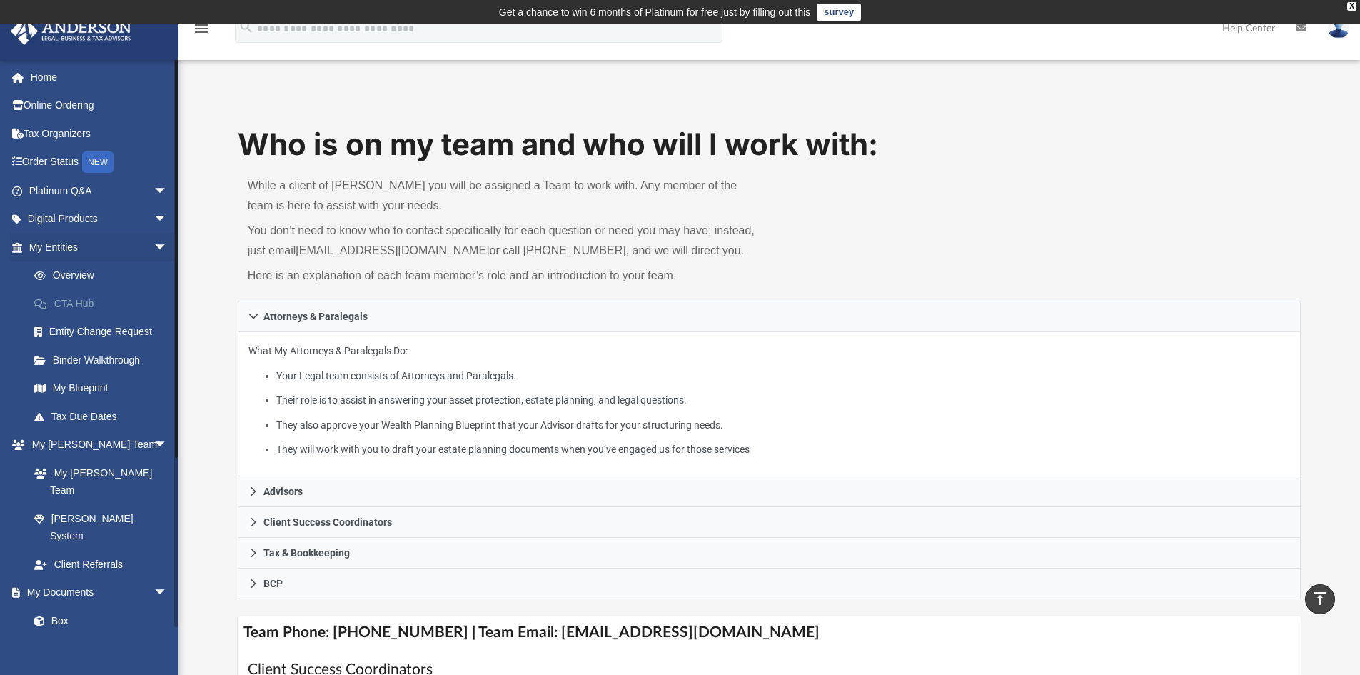
scroll to position [571, 0]
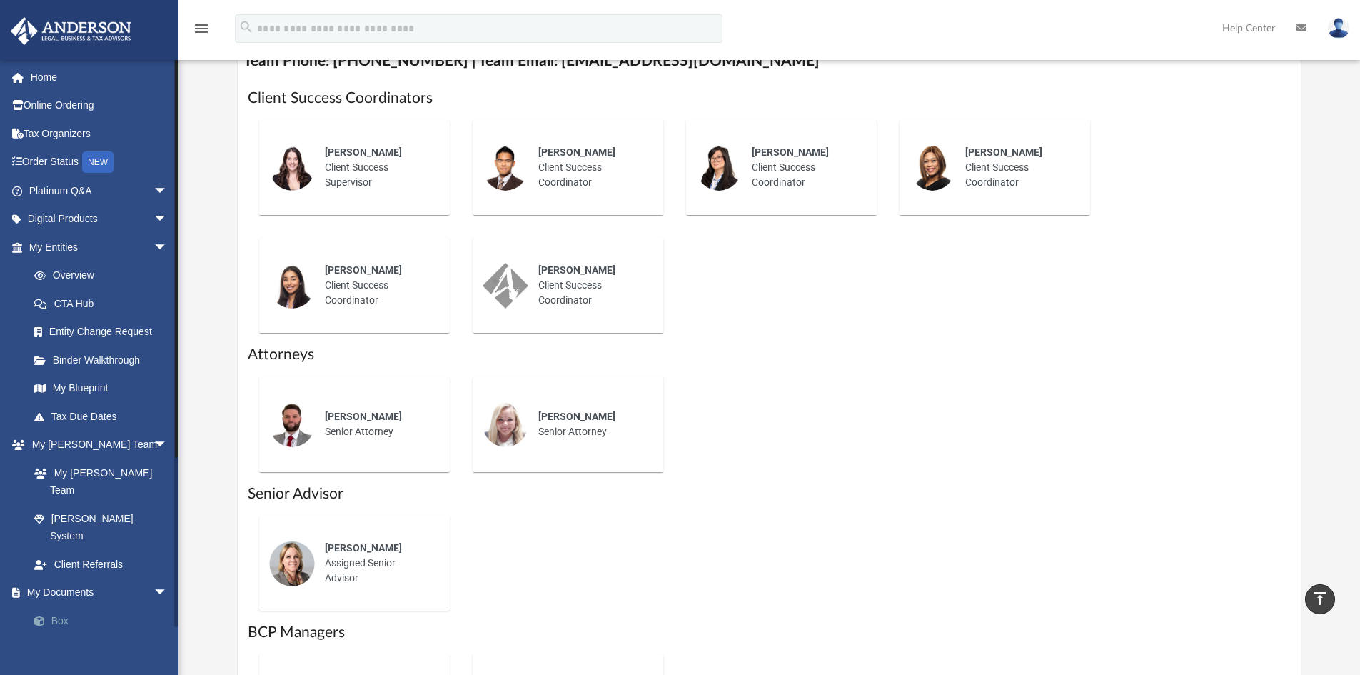
click at [61, 606] on link "Box" at bounding box center [104, 620] width 169 height 29
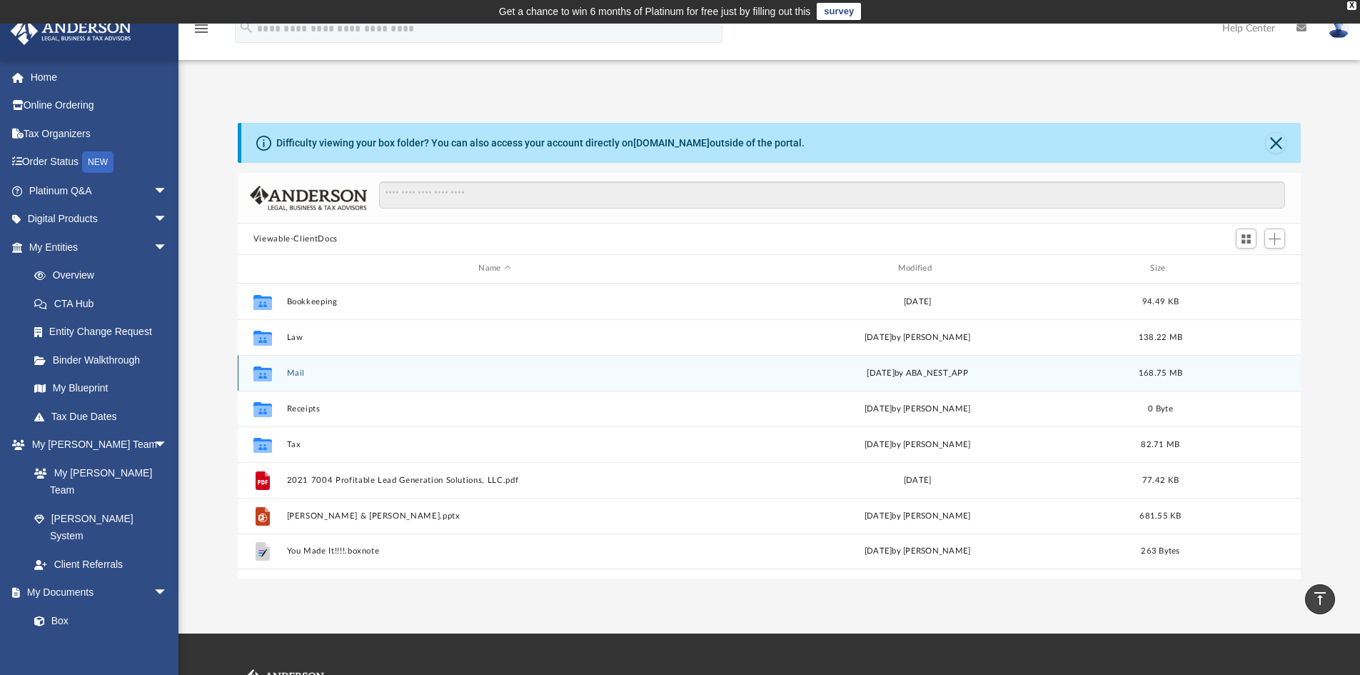
scroll to position [314, 1052]
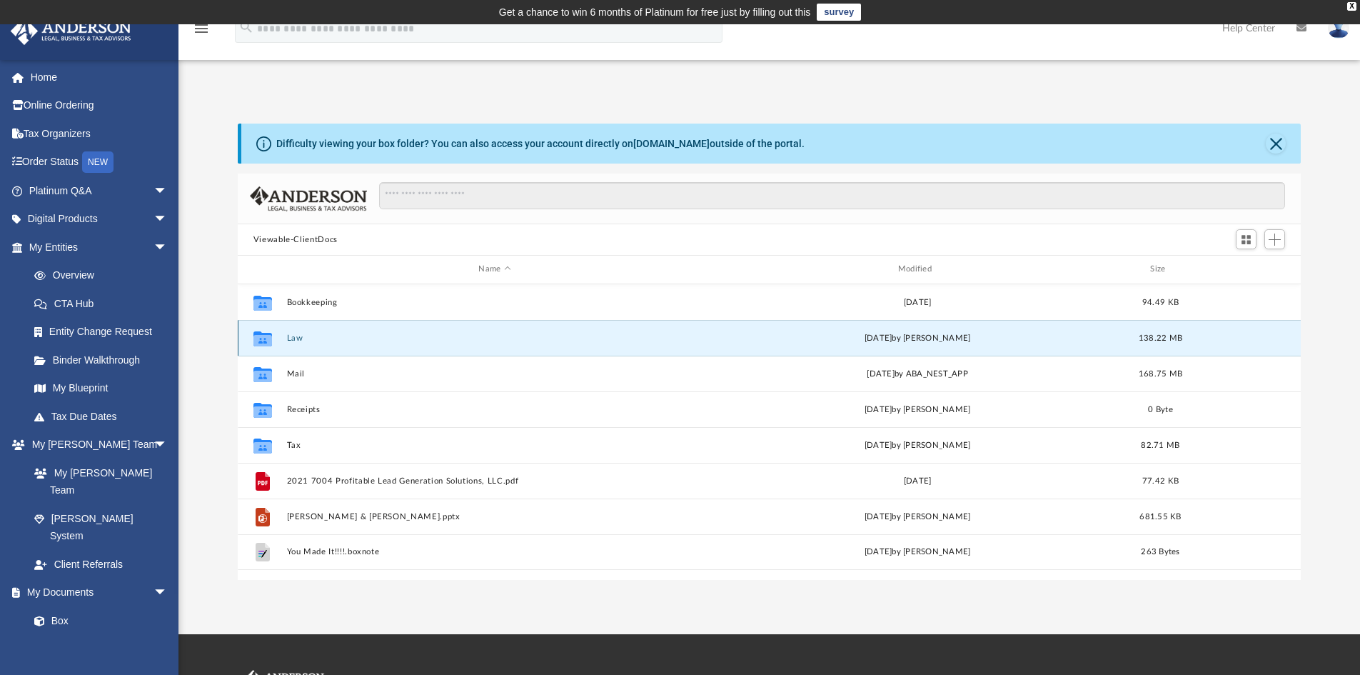
click at [299, 342] on button "Law" at bounding box center [494, 337] width 416 height 9
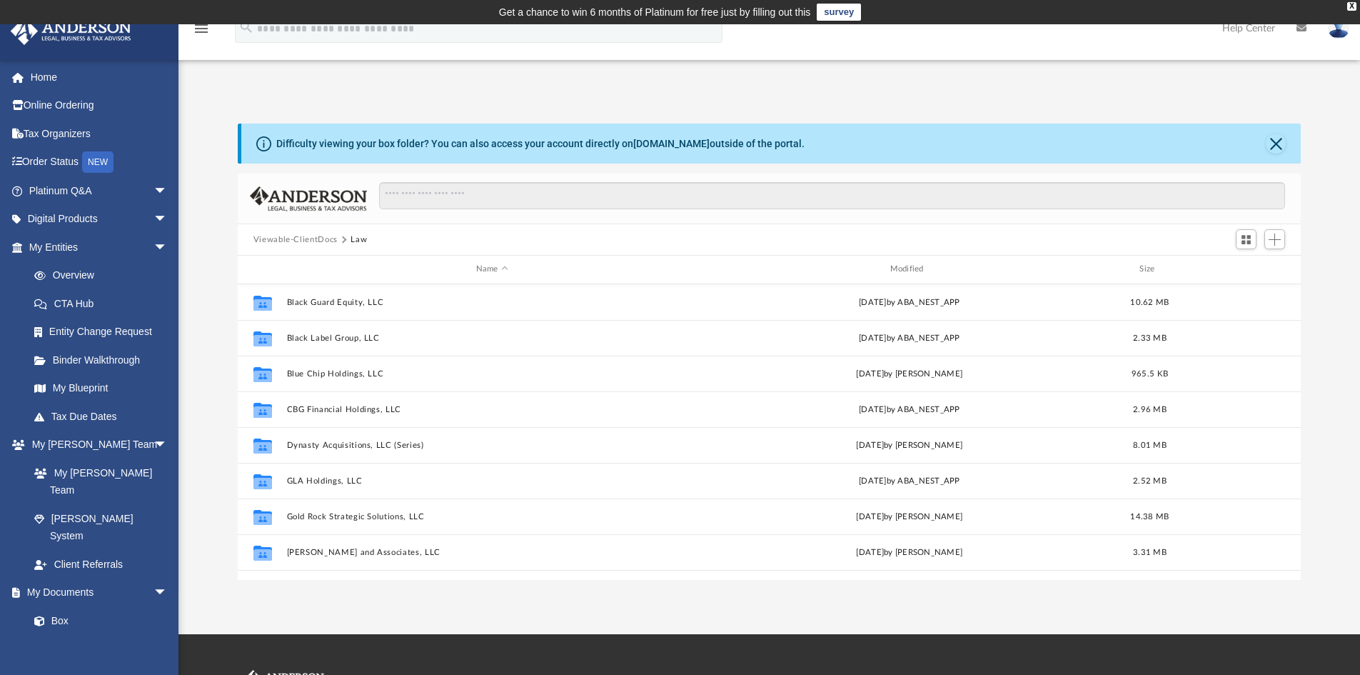
scroll to position [214, 0]
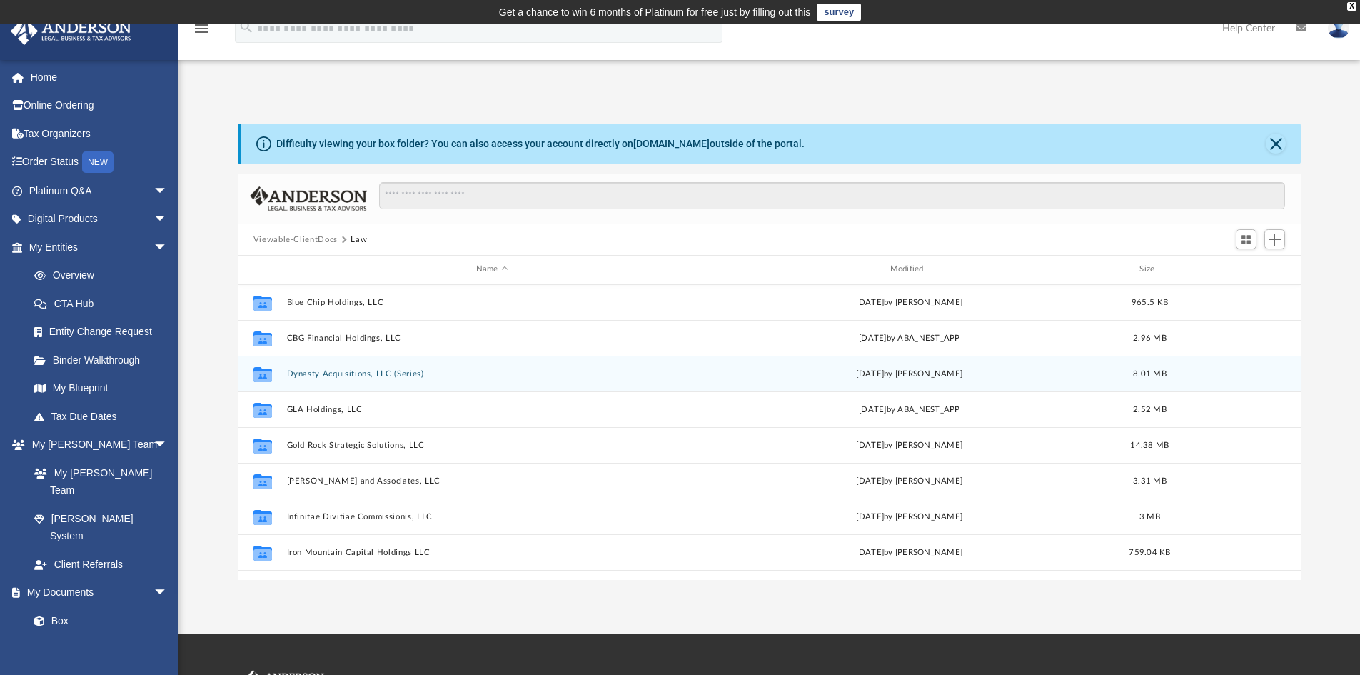
click at [344, 372] on button "Dynasty Acquisitions, LLC (Series)" at bounding box center [491, 373] width 411 height 9
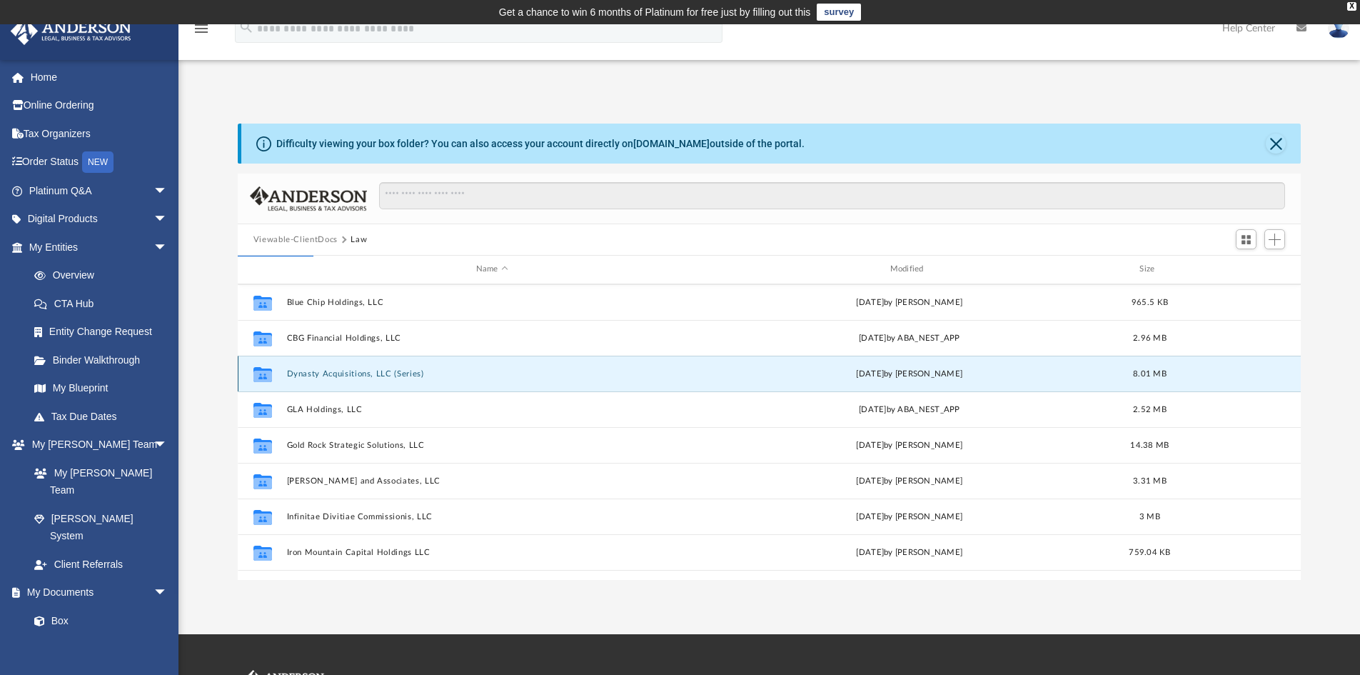
scroll to position [0, 0]
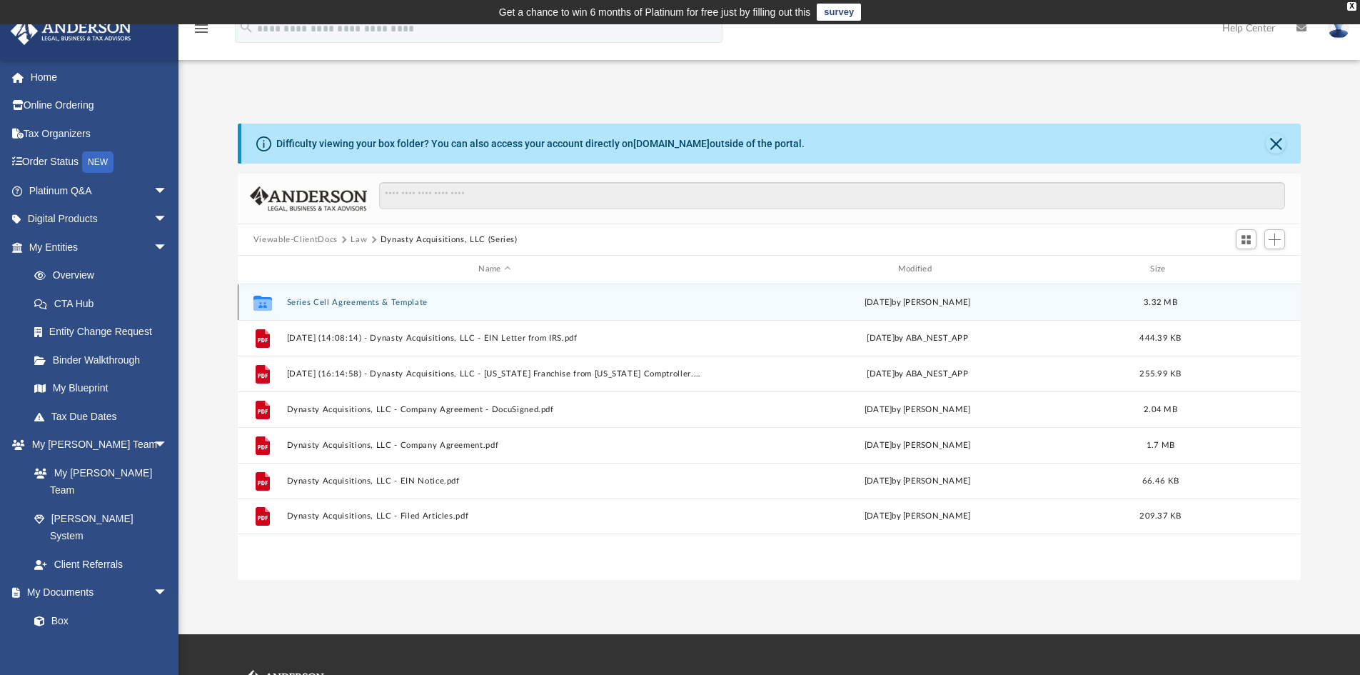
click at [391, 301] on button "Series Cell Agreements & Template" at bounding box center [494, 302] width 416 height 9
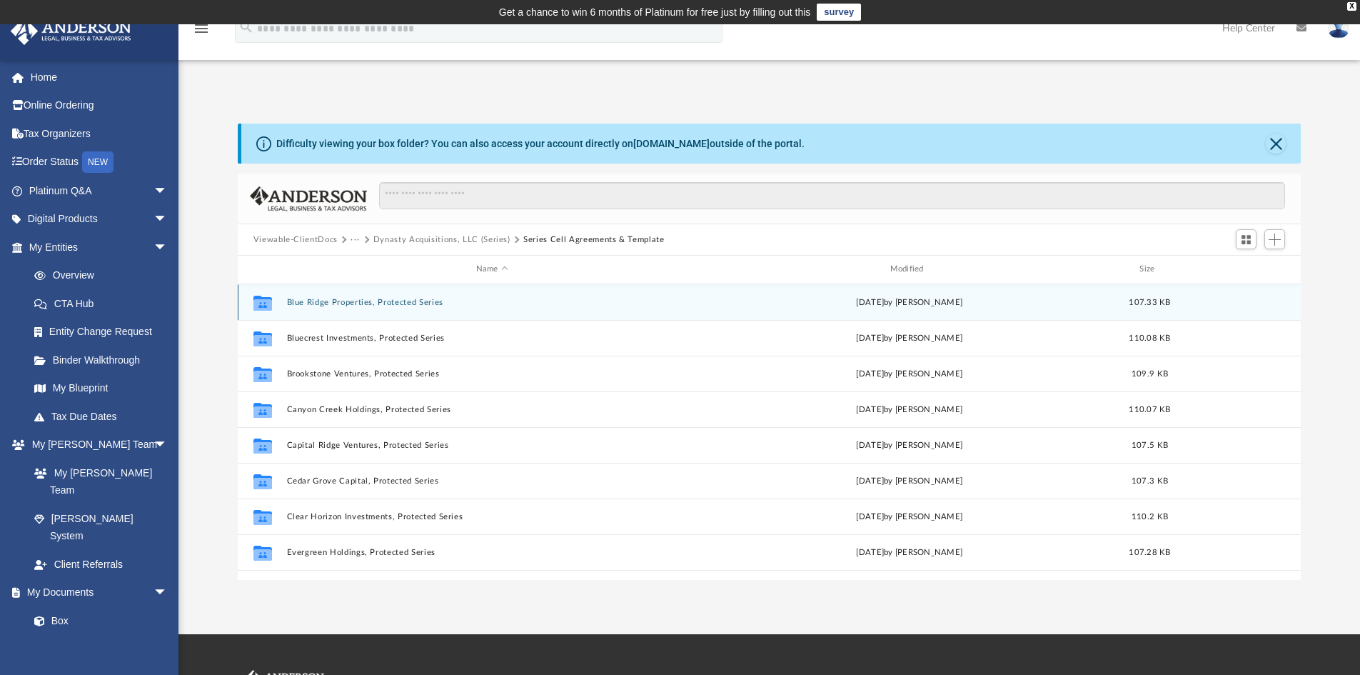
click at [405, 303] on button "Blue Ridge Properties, Protected Series" at bounding box center [491, 302] width 411 height 9
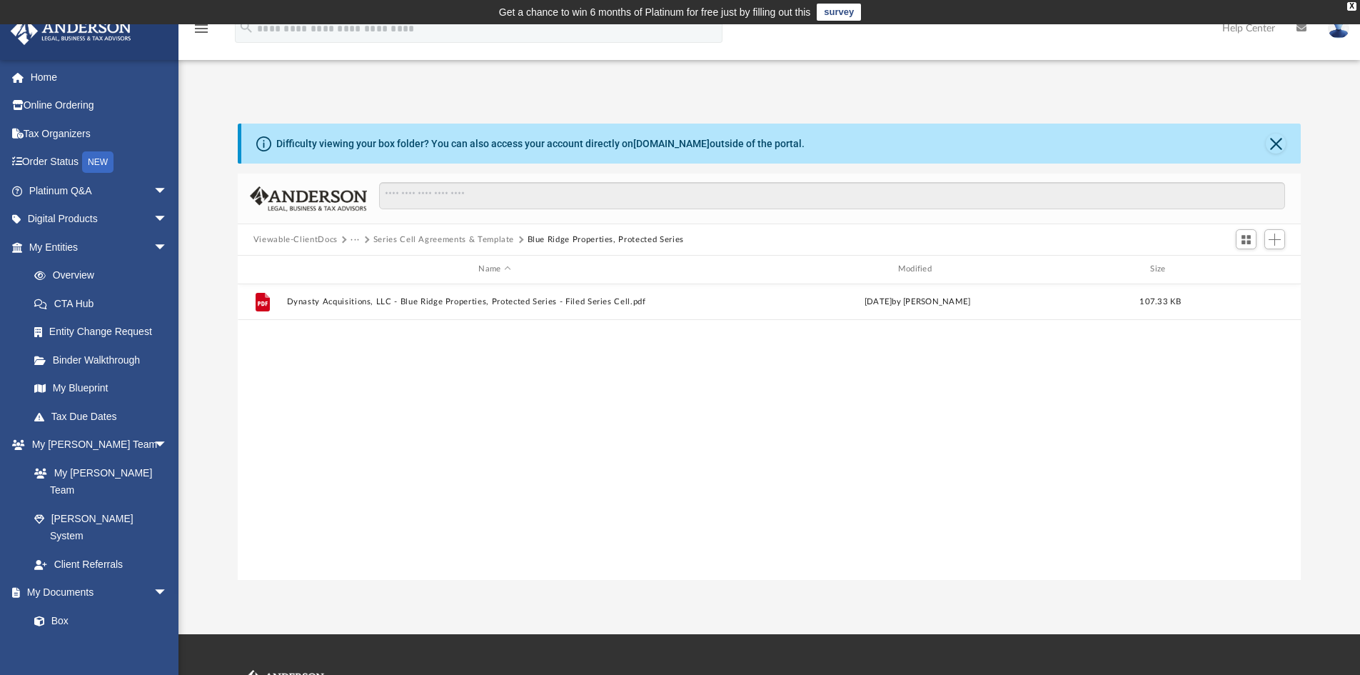
click at [429, 238] on button "Series Cell Agreements & Template" at bounding box center [443, 239] width 141 height 13
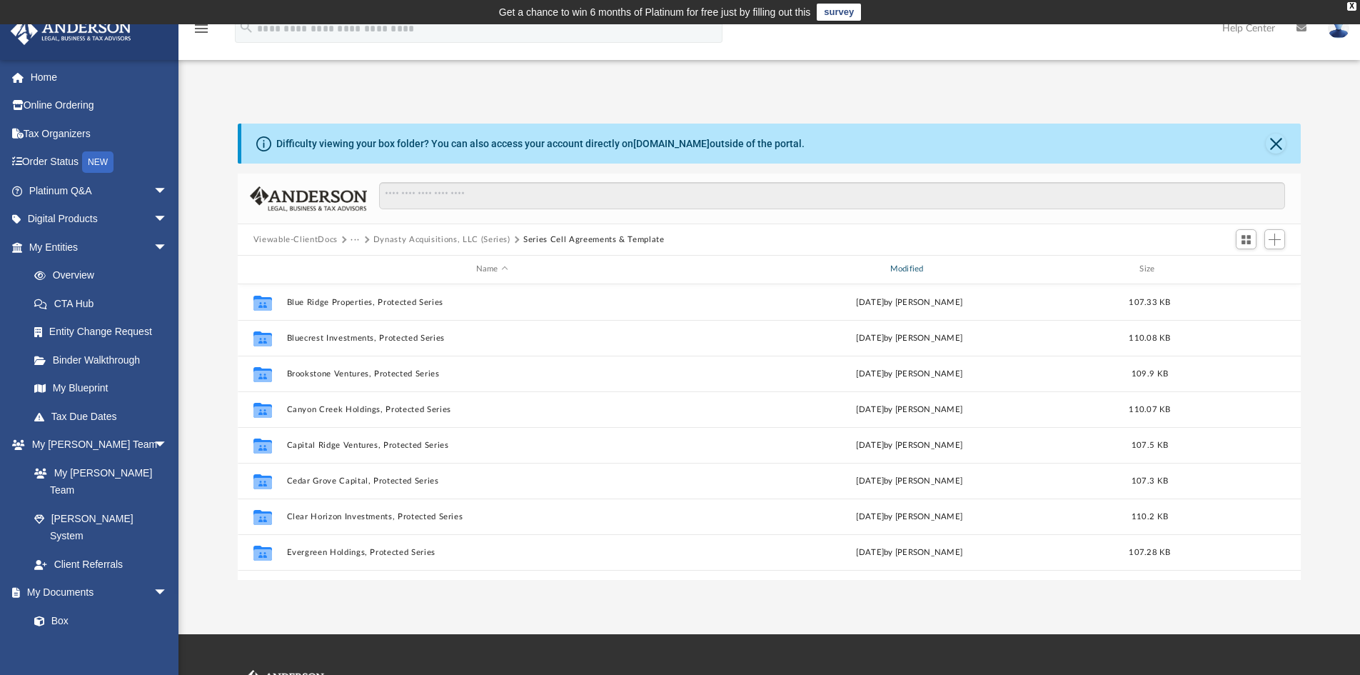
click at [914, 264] on div "Modified" at bounding box center [908, 269] width 411 height 13
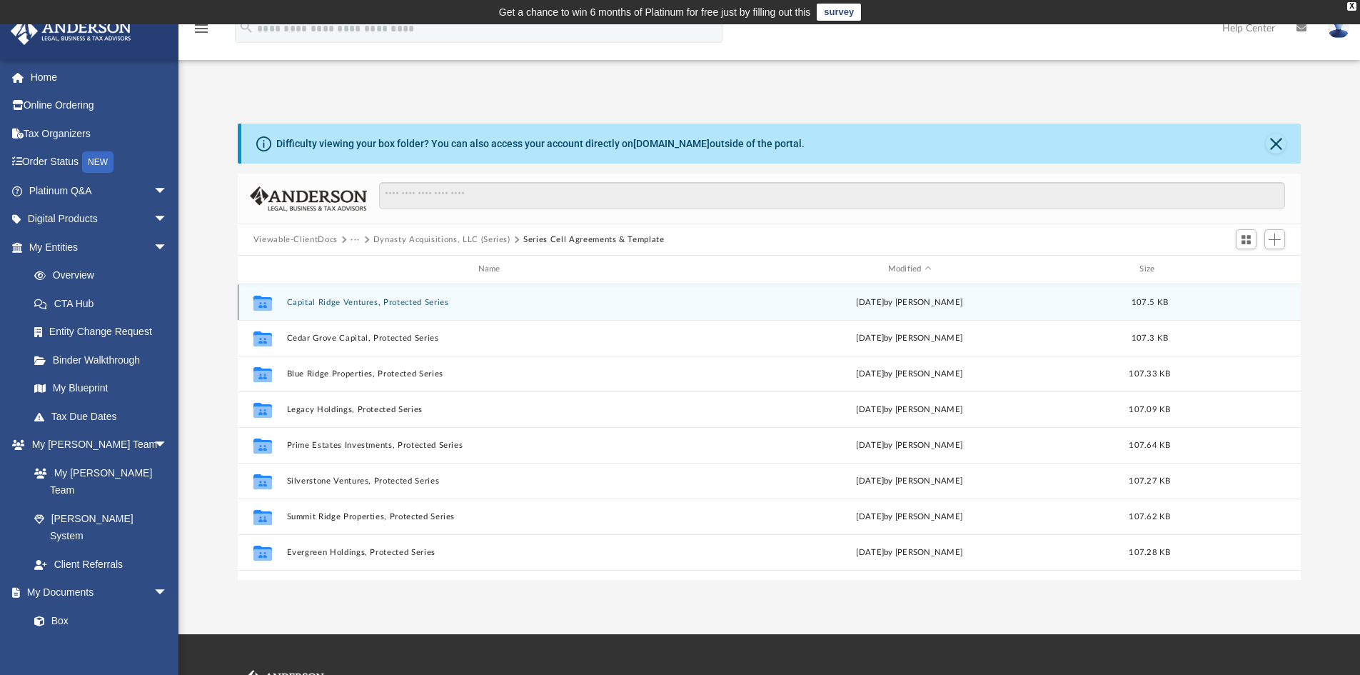
click at [363, 301] on button "Capital Ridge Ventures, Protected Series" at bounding box center [491, 302] width 411 height 9
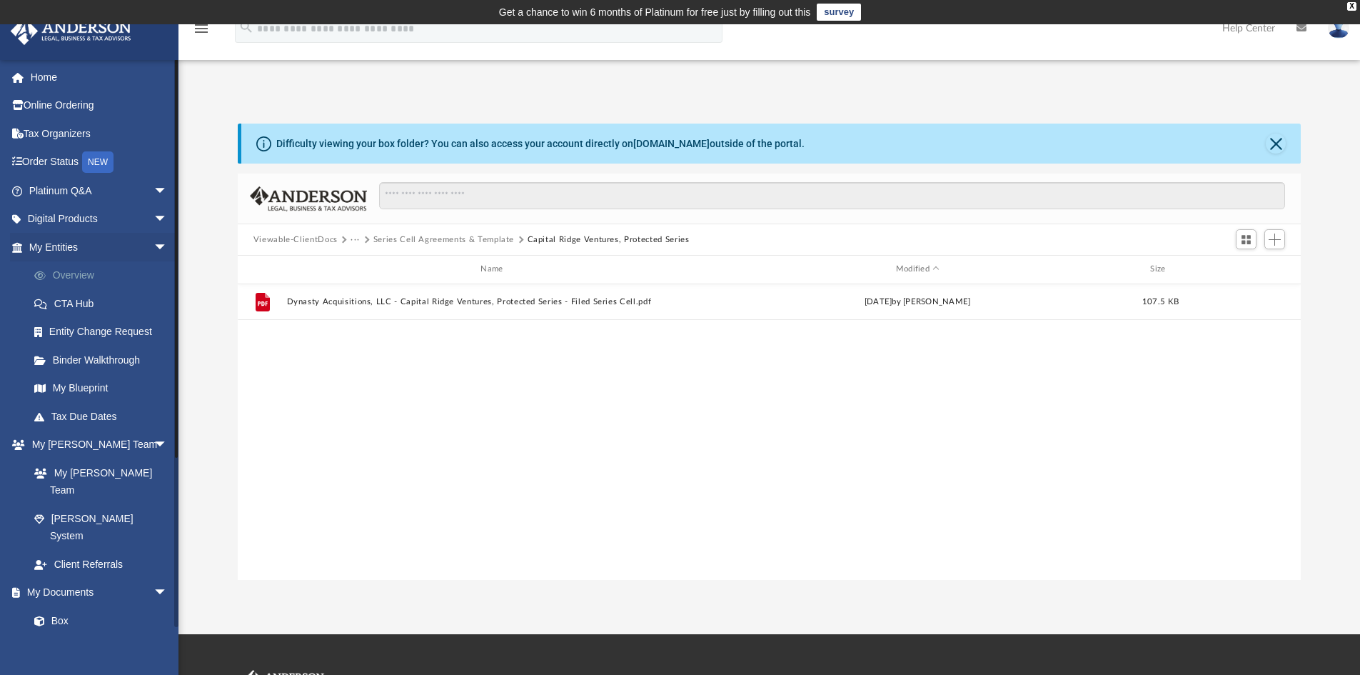
click at [102, 280] on link "Overview" at bounding box center [104, 275] width 169 height 29
click at [69, 272] on link "Overview" at bounding box center [104, 275] width 169 height 29
click at [74, 266] on link "Overview" at bounding box center [104, 275] width 169 height 29
click at [77, 233] on link "My Entities arrow_drop_down" at bounding box center [99, 247] width 179 height 29
click at [83, 157] on link "Order Status NEW" at bounding box center [99, 162] width 179 height 29
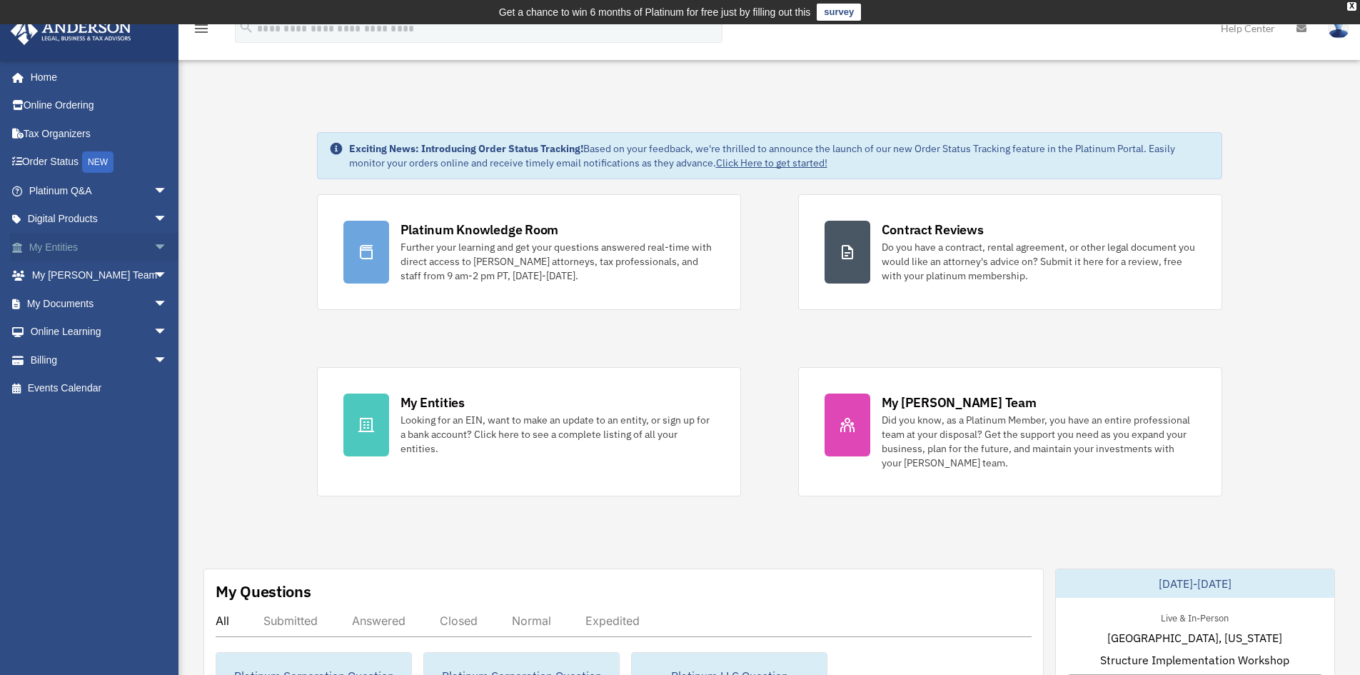
click at [71, 250] on link "My Entities arrow_drop_down" at bounding box center [99, 247] width 179 height 29
click at [153, 246] on span "arrow_drop_down" at bounding box center [167, 247] width 29 height 29
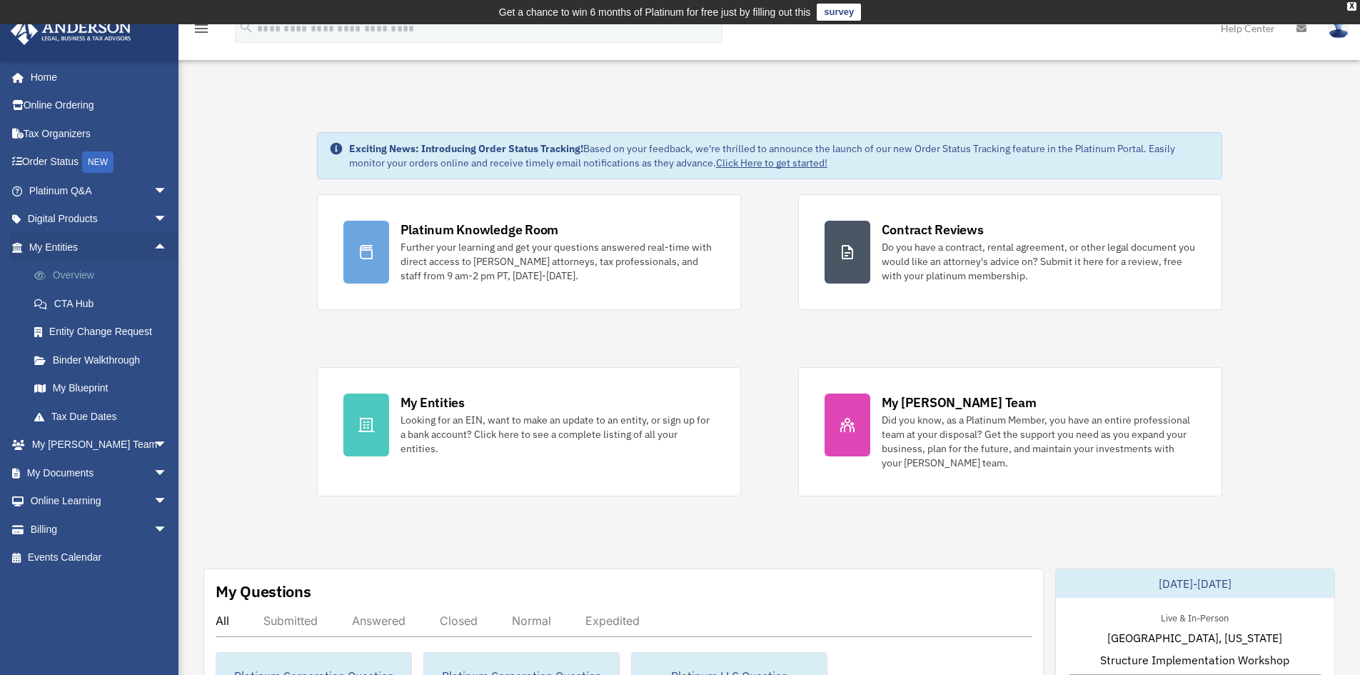
click at [87, 276] on link "Overview" at bounding box center [104, 275] width 169 height 29
click at [81, 276] on link "Overview" at bounding box center [104, 275] width 169 height 29
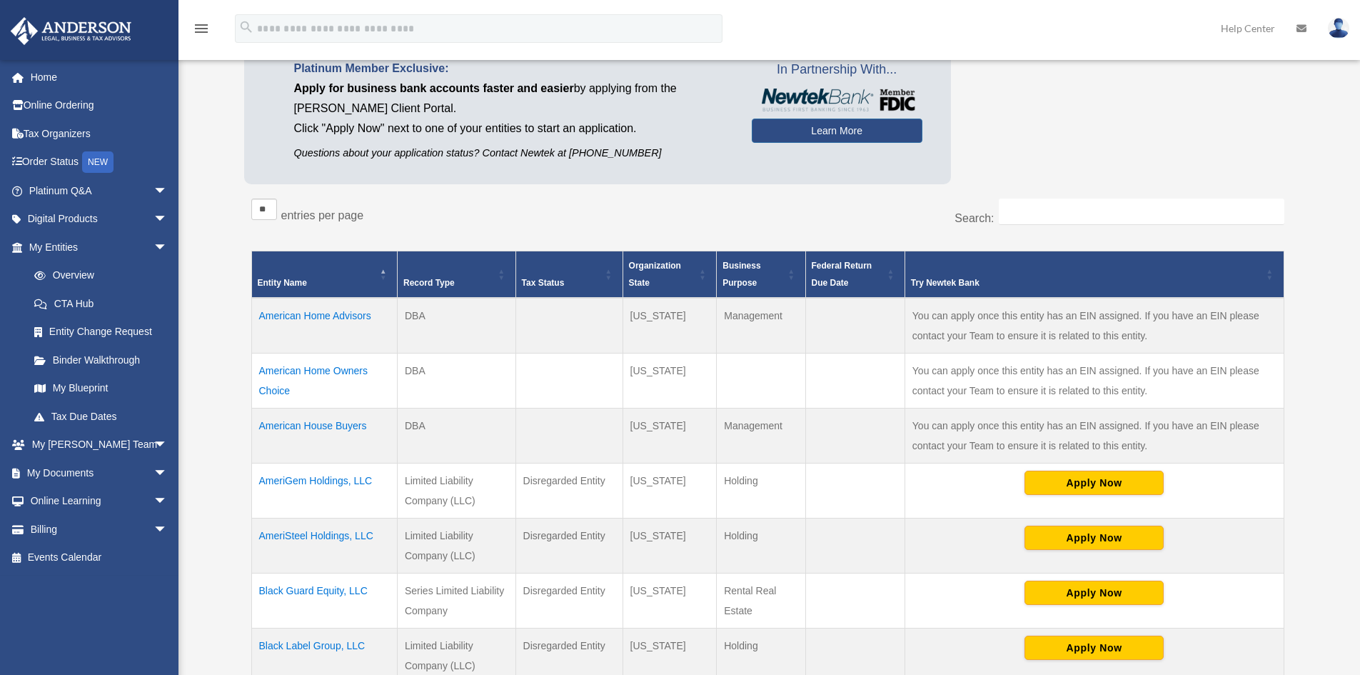
scroll to position [214, 0]
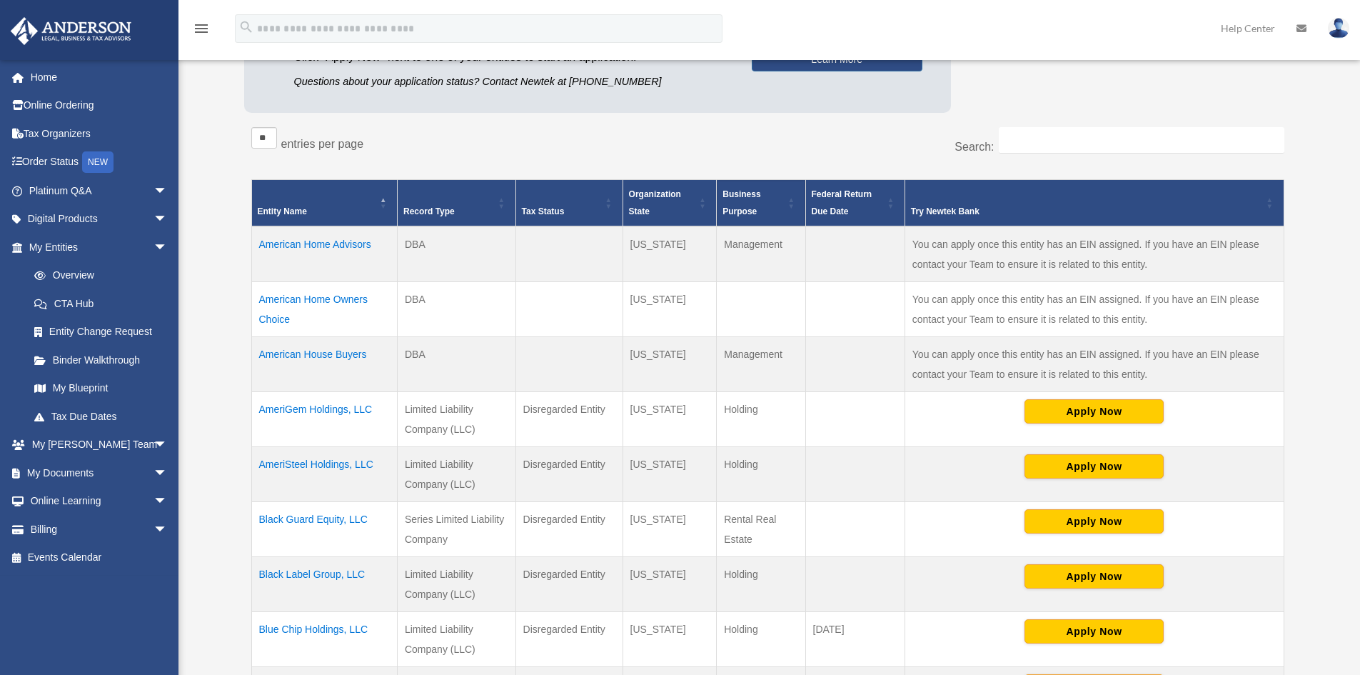
click at [747, 200] on th "Business Purpose" at bounding box center [761, 203] width 89 height 47
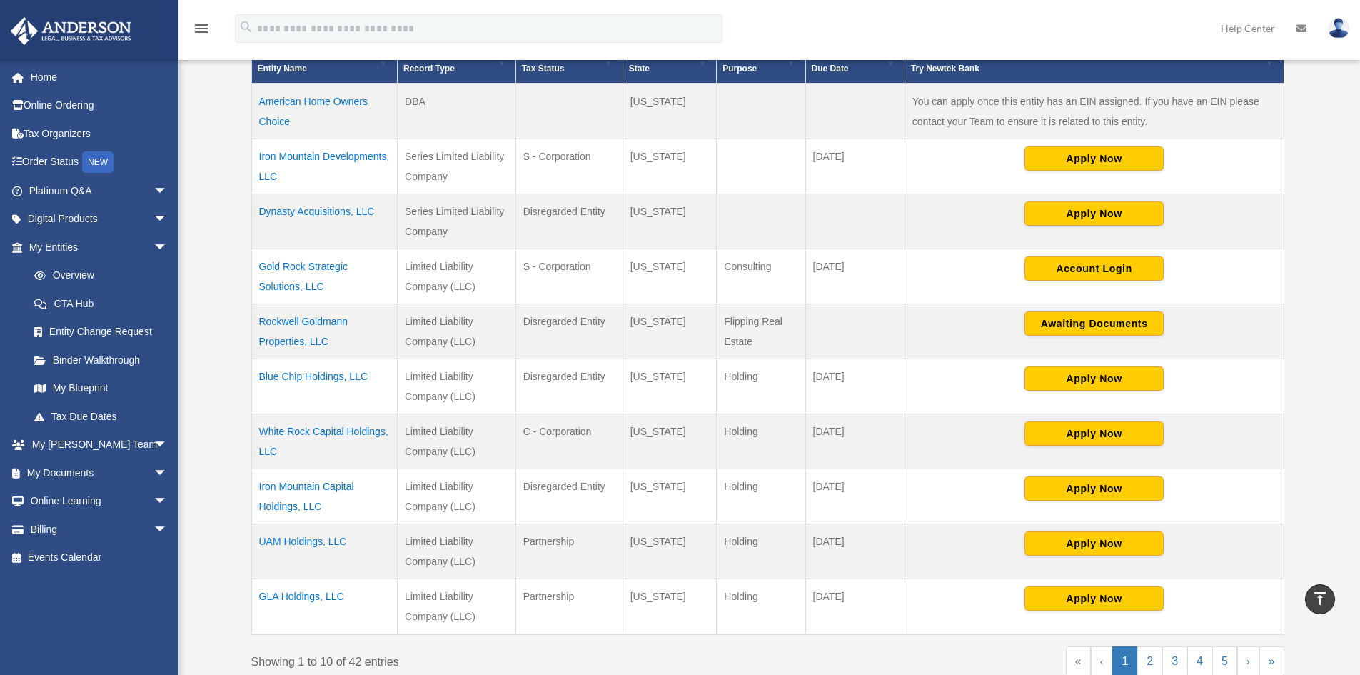
scroll to position [428, 0]
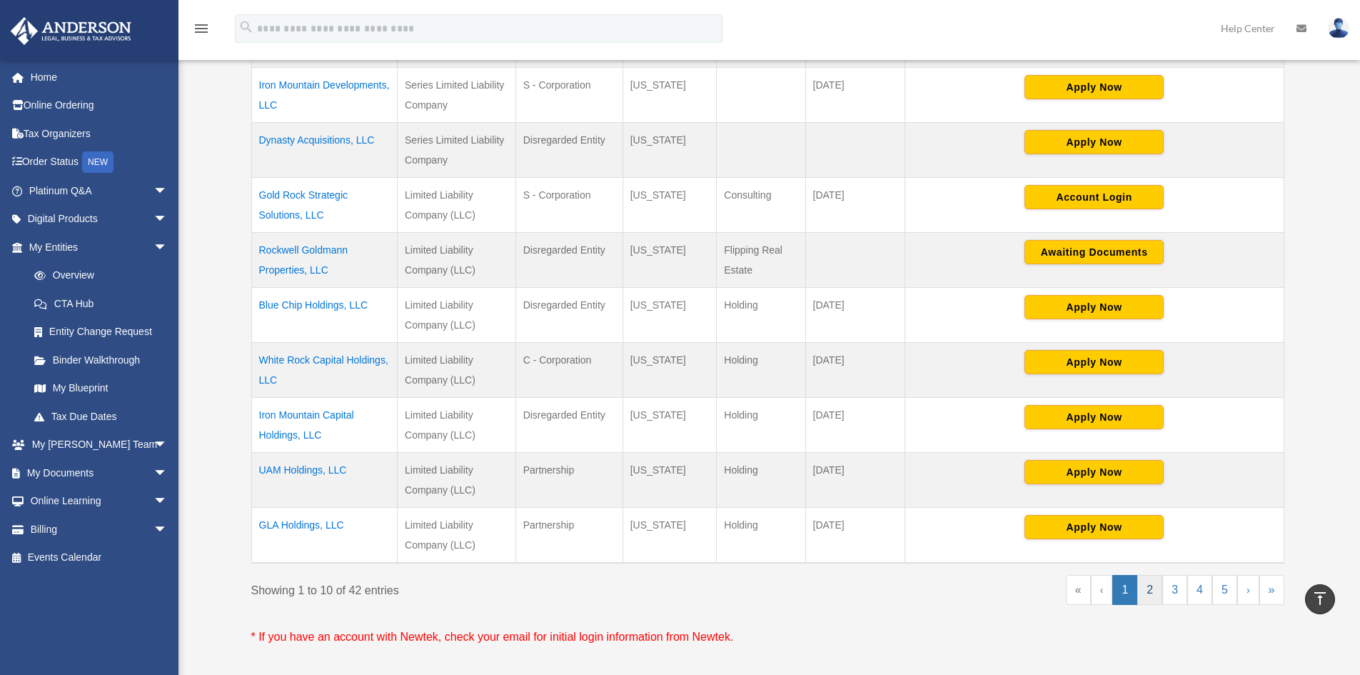
click at [1151, 588] on link "2" at bounding box center [1149, 590] width 25 height 30
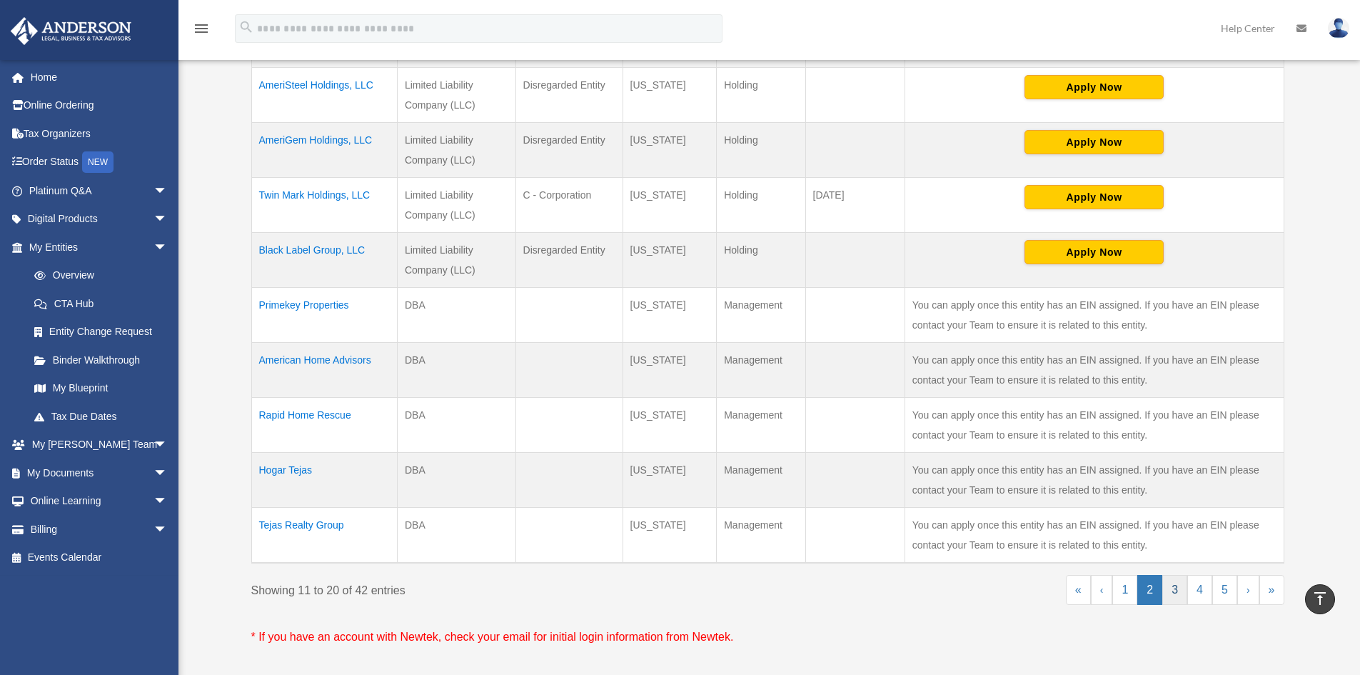
click at [1177, 587] on link "3" at bounding box center [1174, 590] width 25 height 30
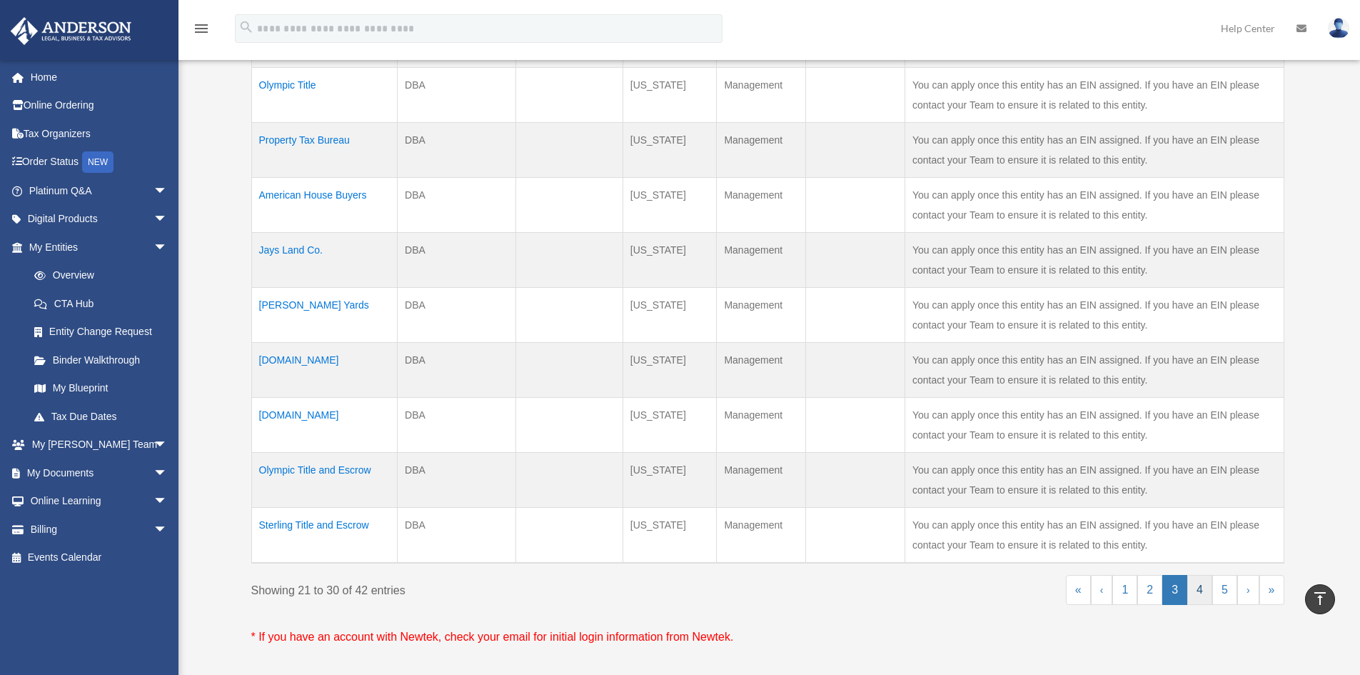
click at [1192, 588] on link "4" at bounding box center [1199, 590] width 25 height 30
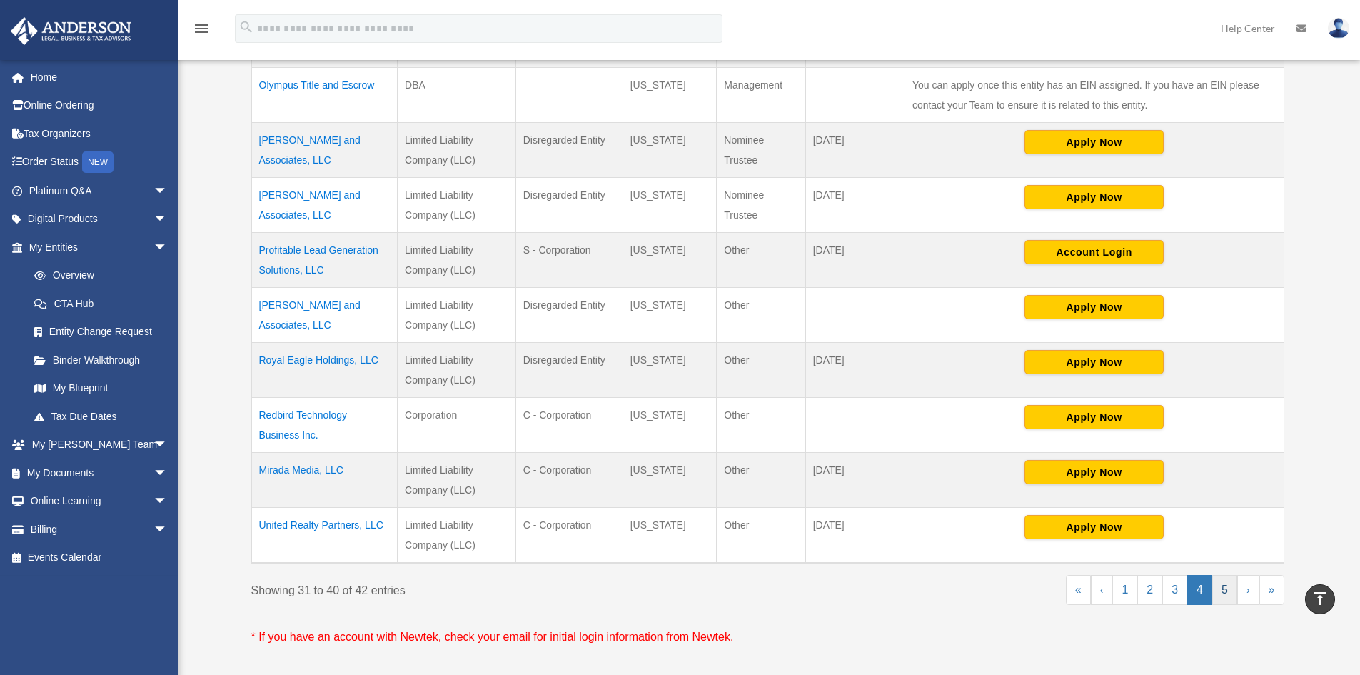
click at [1218, 583] on link "5" at bounding box center [1224, 590] width 25 height 30
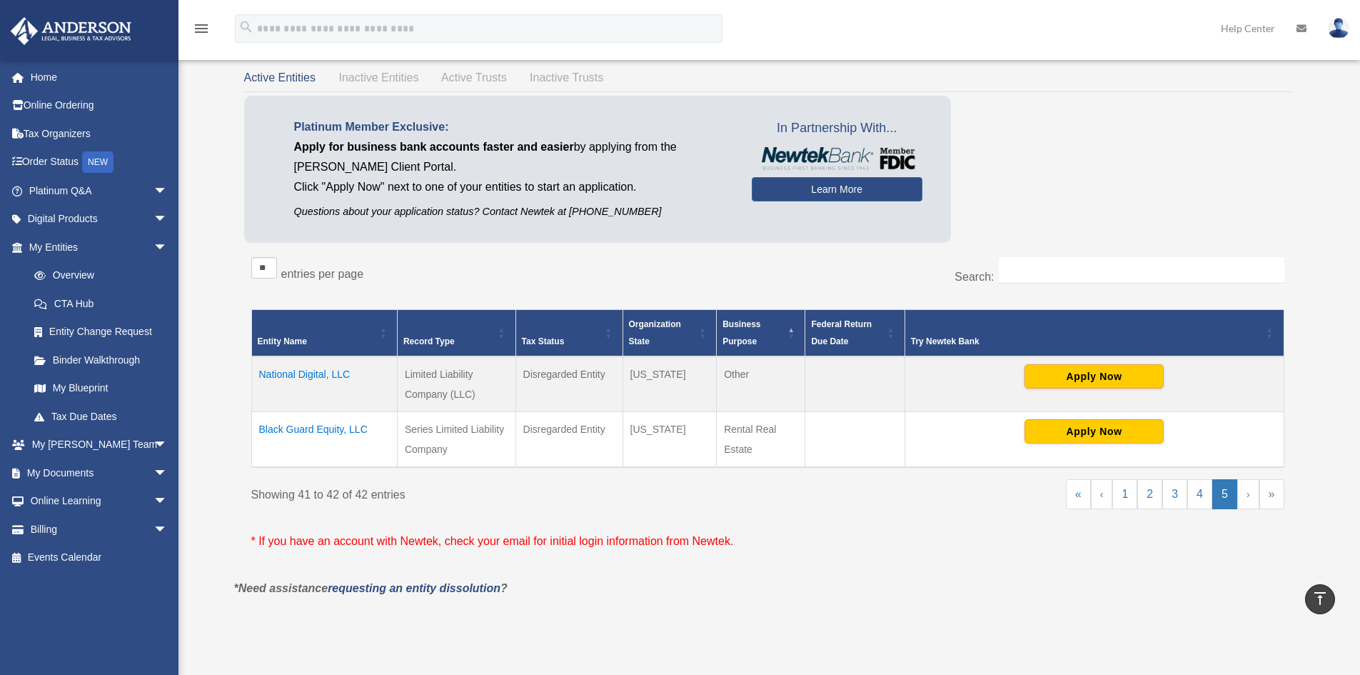
scroll to position [81, 0]
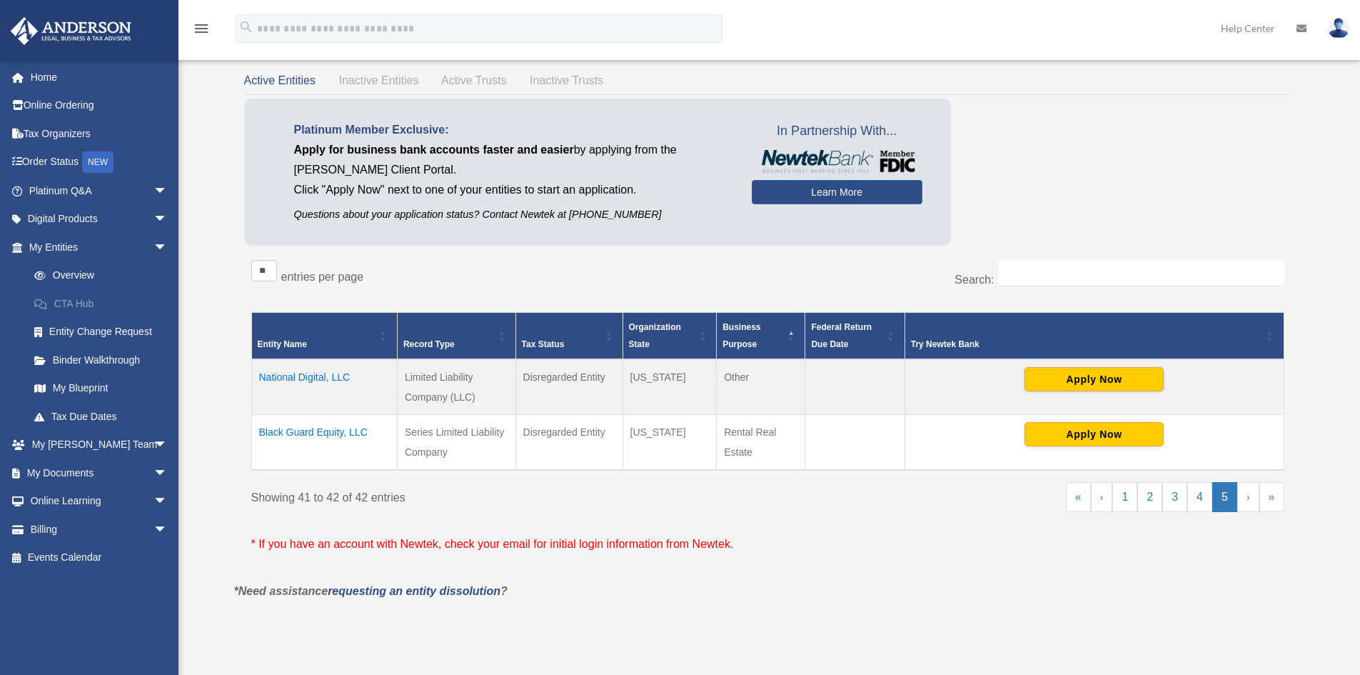
click at [89, 301] on link "CTA Hub" at bounding box center [104, 303] width 169 height 29
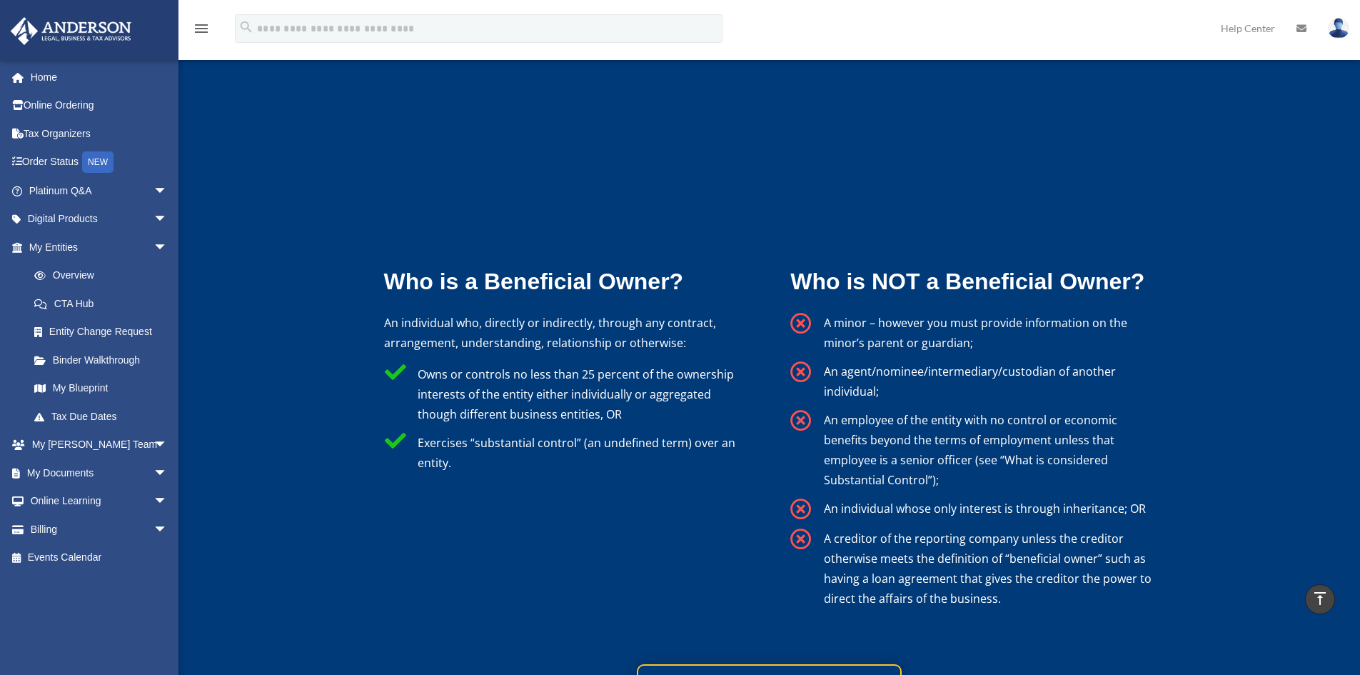
scroll to position [2306, 0]
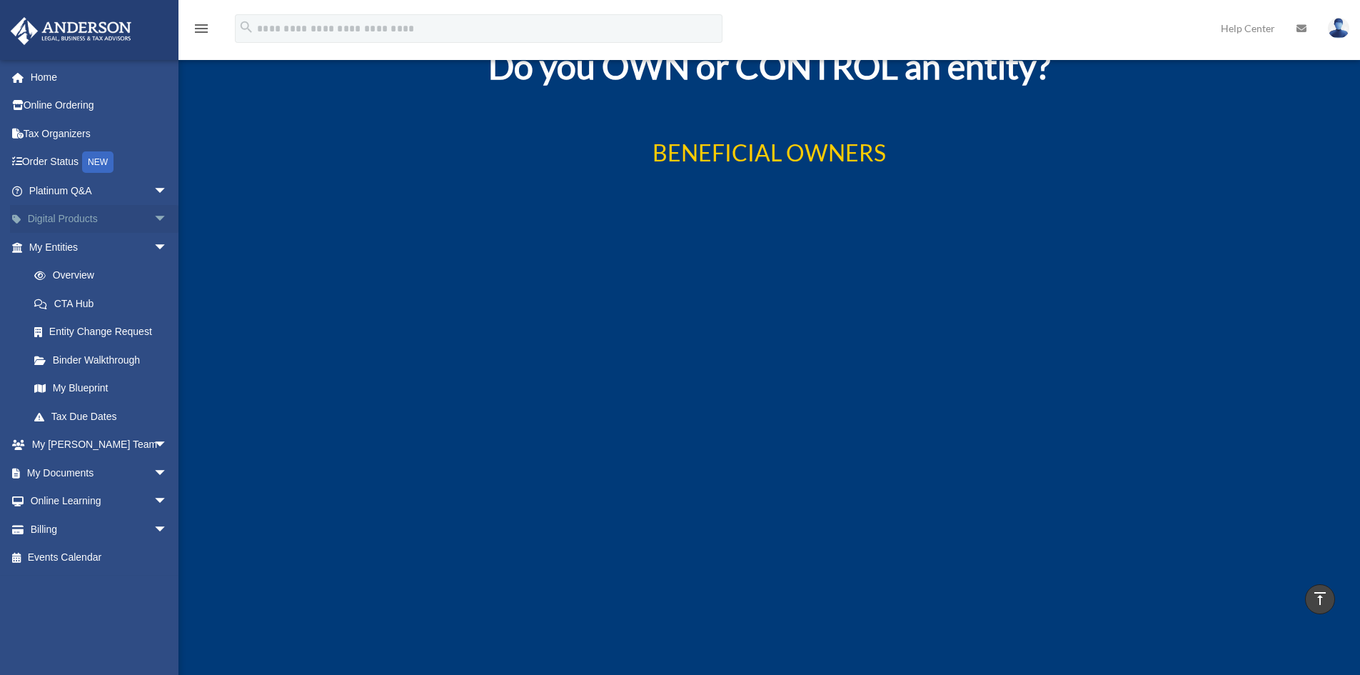
click at [136, 223] on link "Digital Products arrow_drop_down" at bounding box center [99, 219] width 179 height 29
click at [153, 220] on span "arrow_drop_down" at bounding box center [167, 219] width 29 height 29
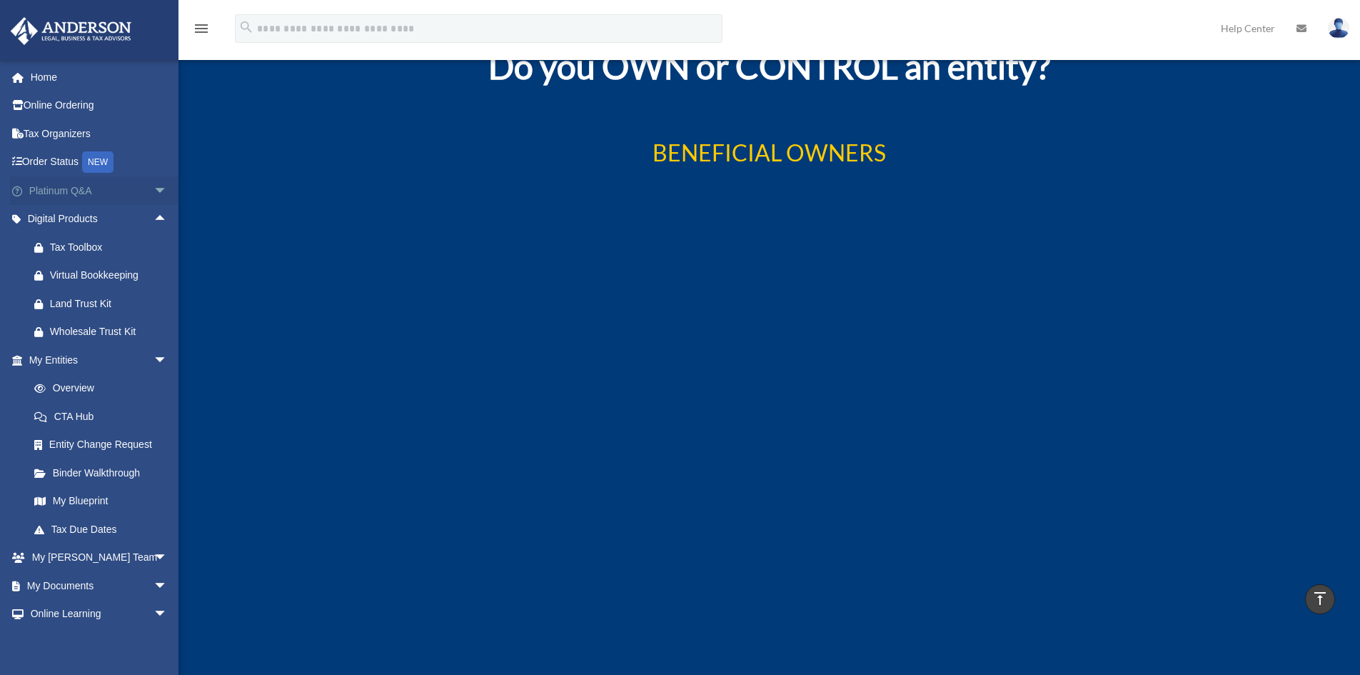
click at [153, 186] on span "arrow_drop_down" at bounding box center [167, 190] width 29 height 29
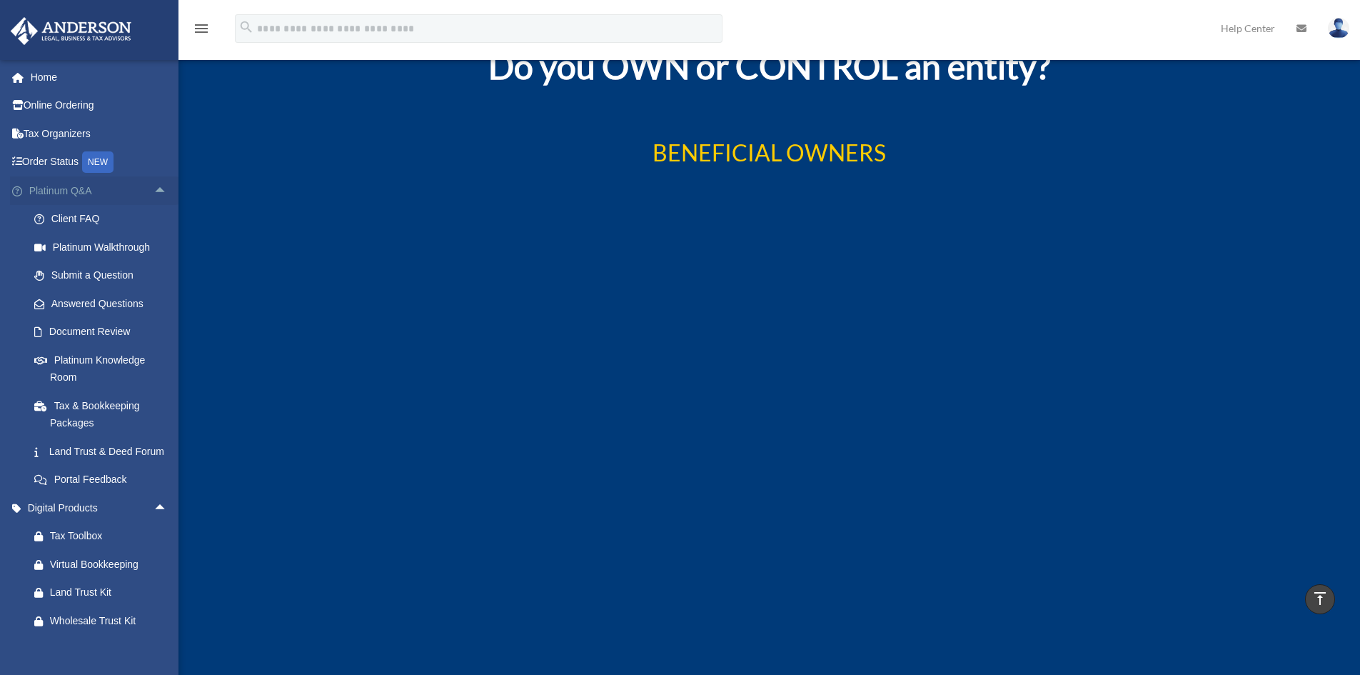
click at [153, 186] on span "arrow_drop_up" at bounding box center [167, 190] width 29 height 29
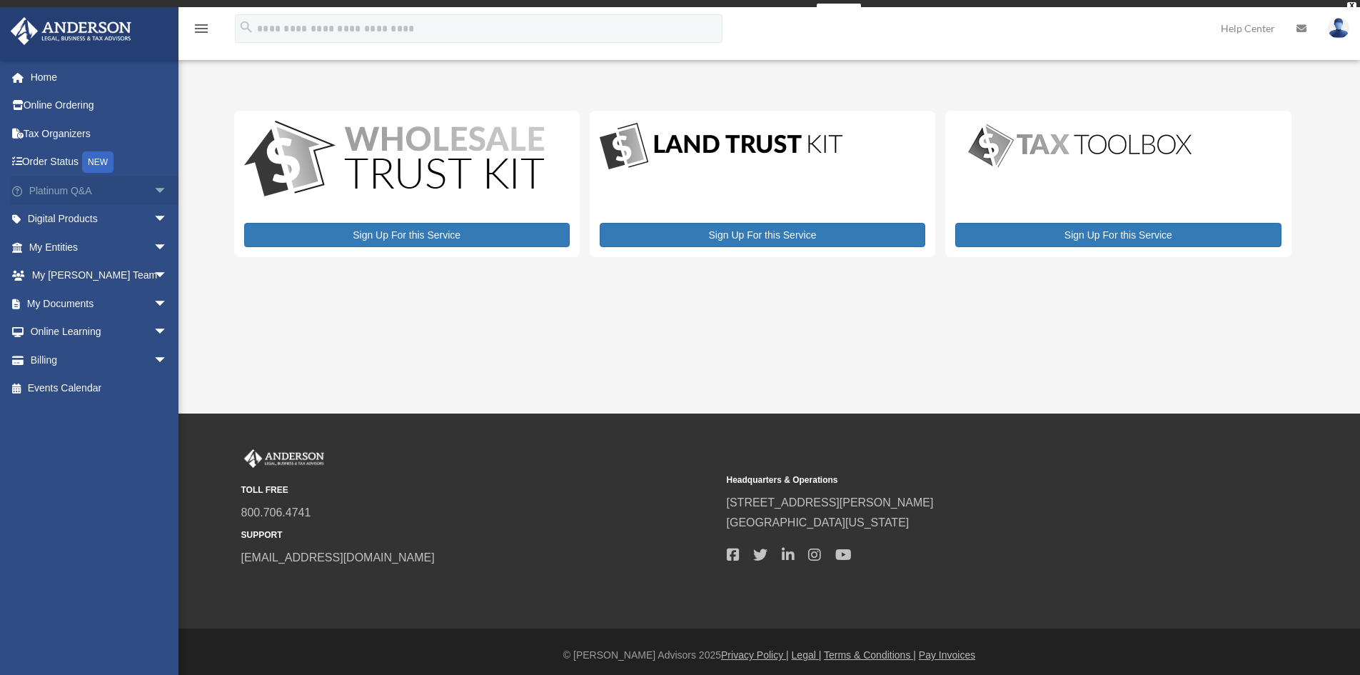
click at [134, 196] on link "Platinum Q&A arrow_drop_down" at bounding box center [99, 190] width 179 height 29
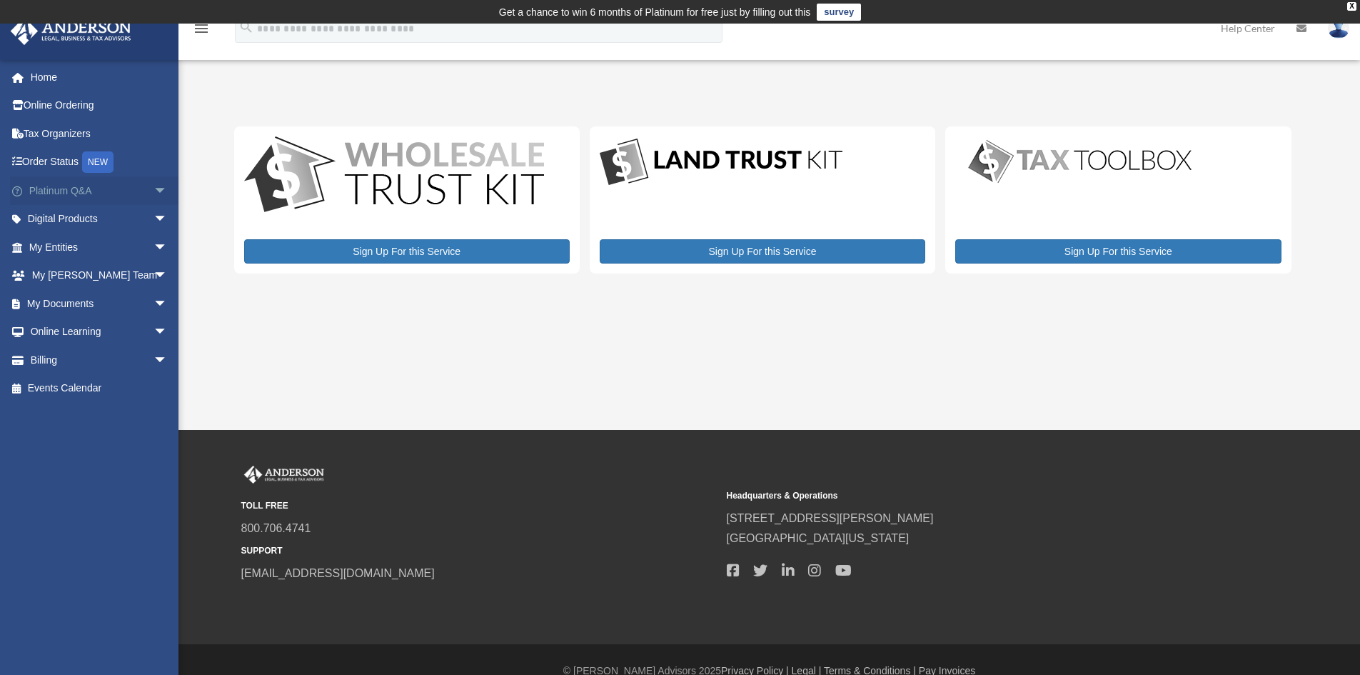
click at [153, 193] on span "arrow_drop_down" at bounding box center [167, 190] width 29 height 29
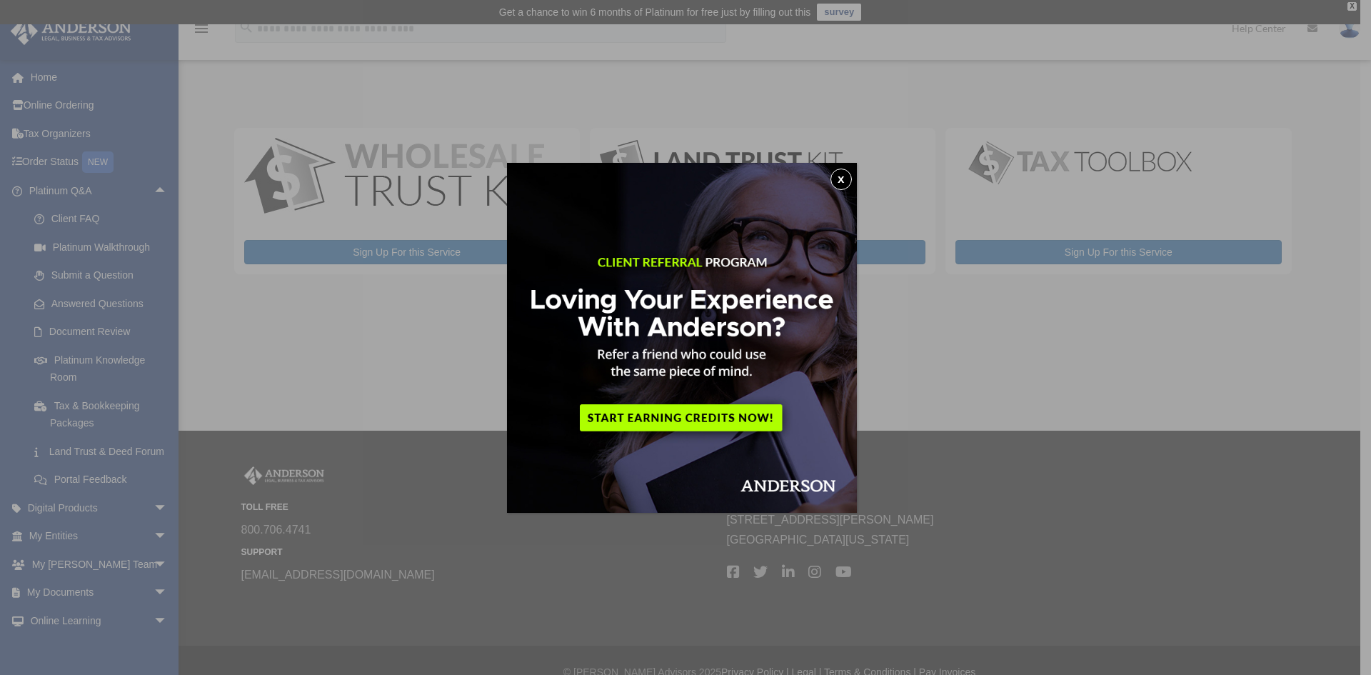
click at [835, 173] on button "x" at bounding box center [840, 178] width 21 height 21
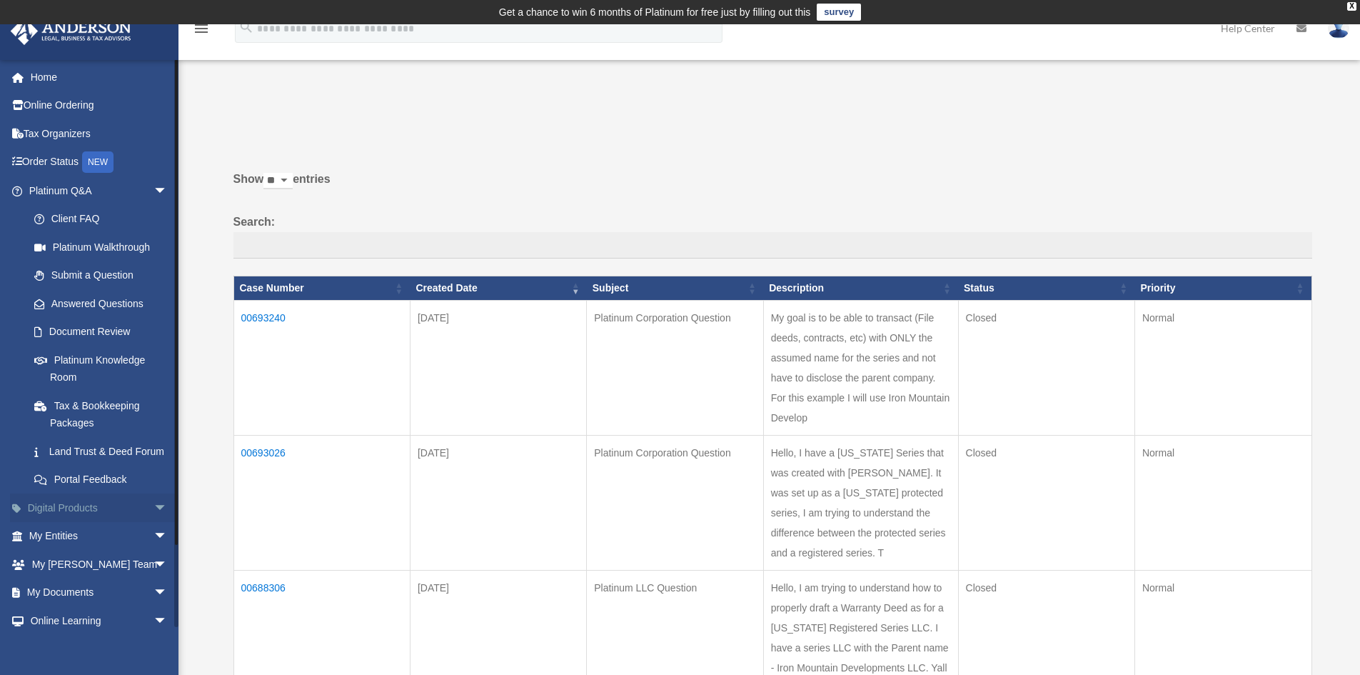
click at [153, 520] on span "arrow_drop_down" at bounding box center [167, 507] width 29 height 29
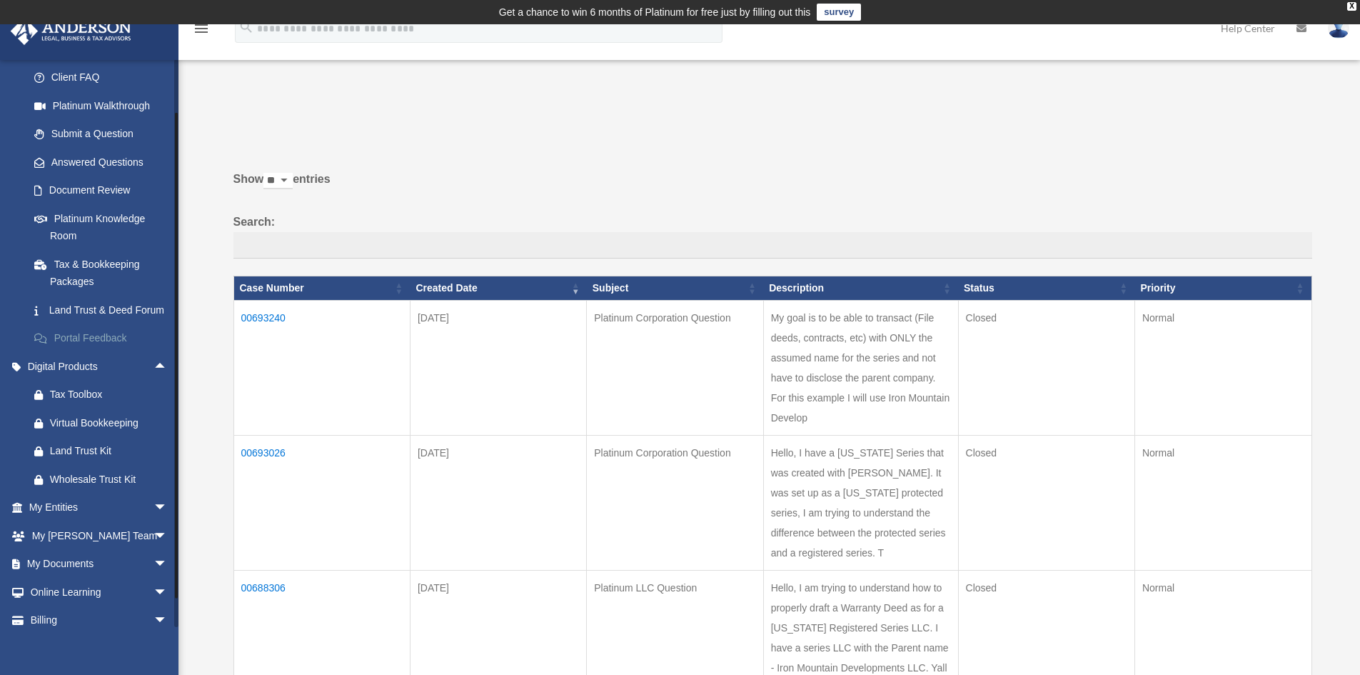
scroll to position [143, 0]
click at [65, 484] on link "Wholesale Trust Kit" at bounding box center [104, 477] width 169 height 29
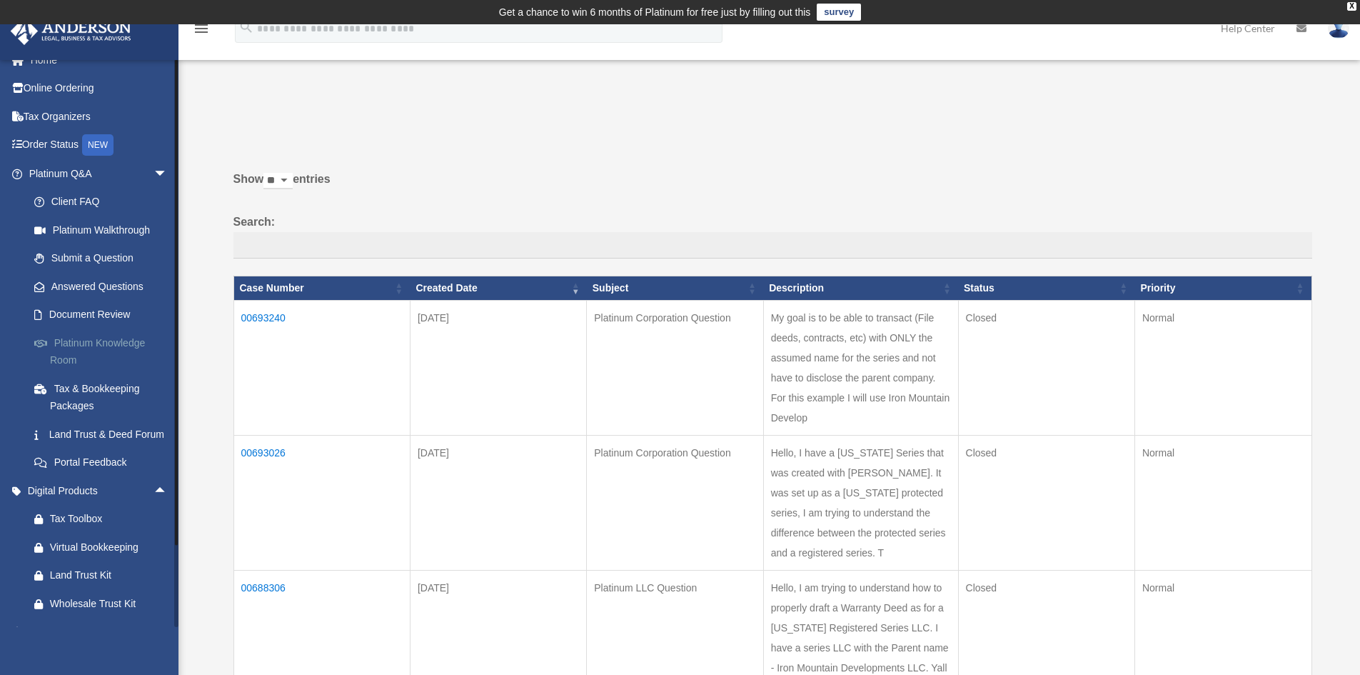
scroll to position [0, 0]
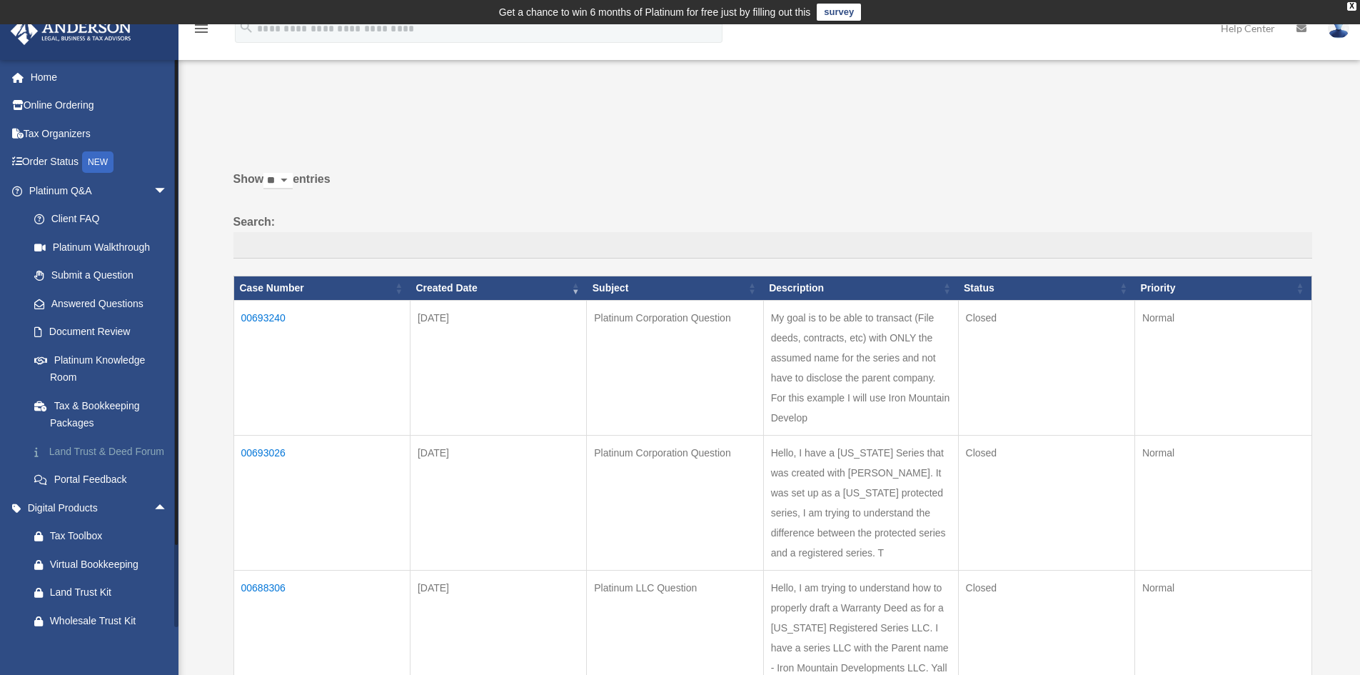
click at [74, 450] on link "Land Trust & Deed Forum" at bounding box center [104, 451] width 169 height 29
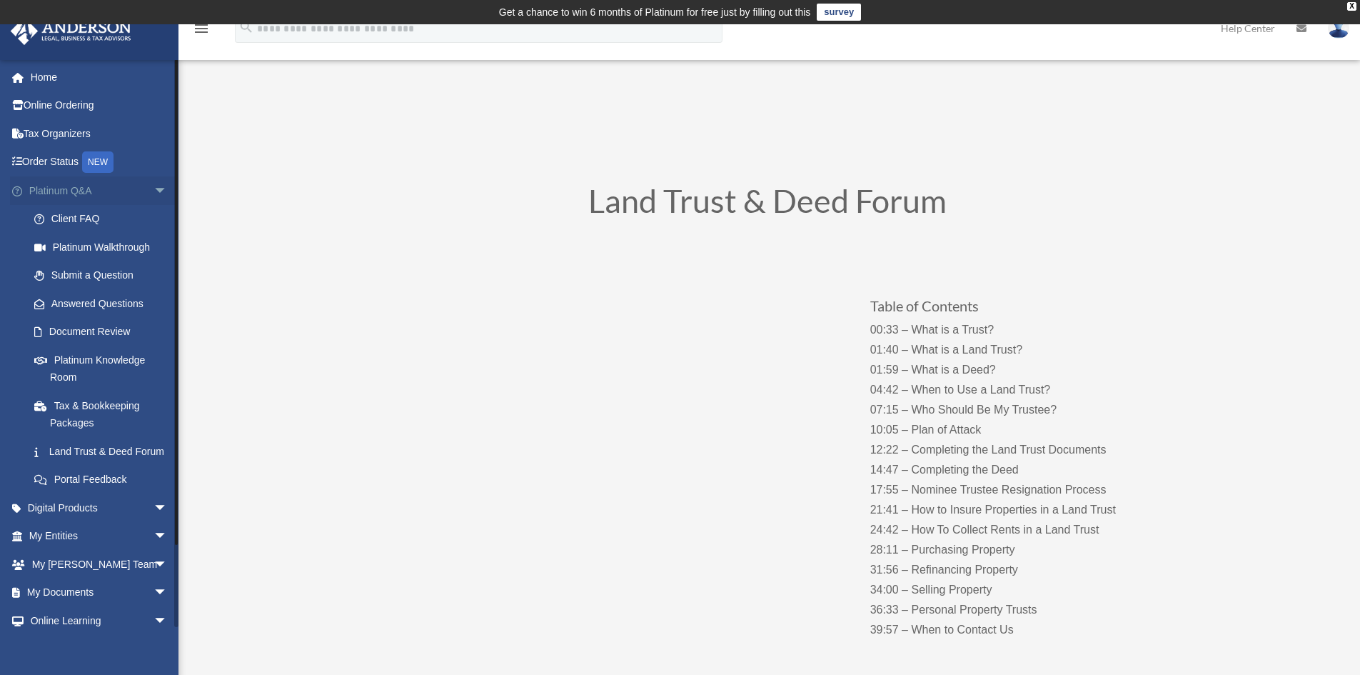
click at [153, 186] on span "arrow_drop_down" at bounding box center [167, 190] width 29 height 29
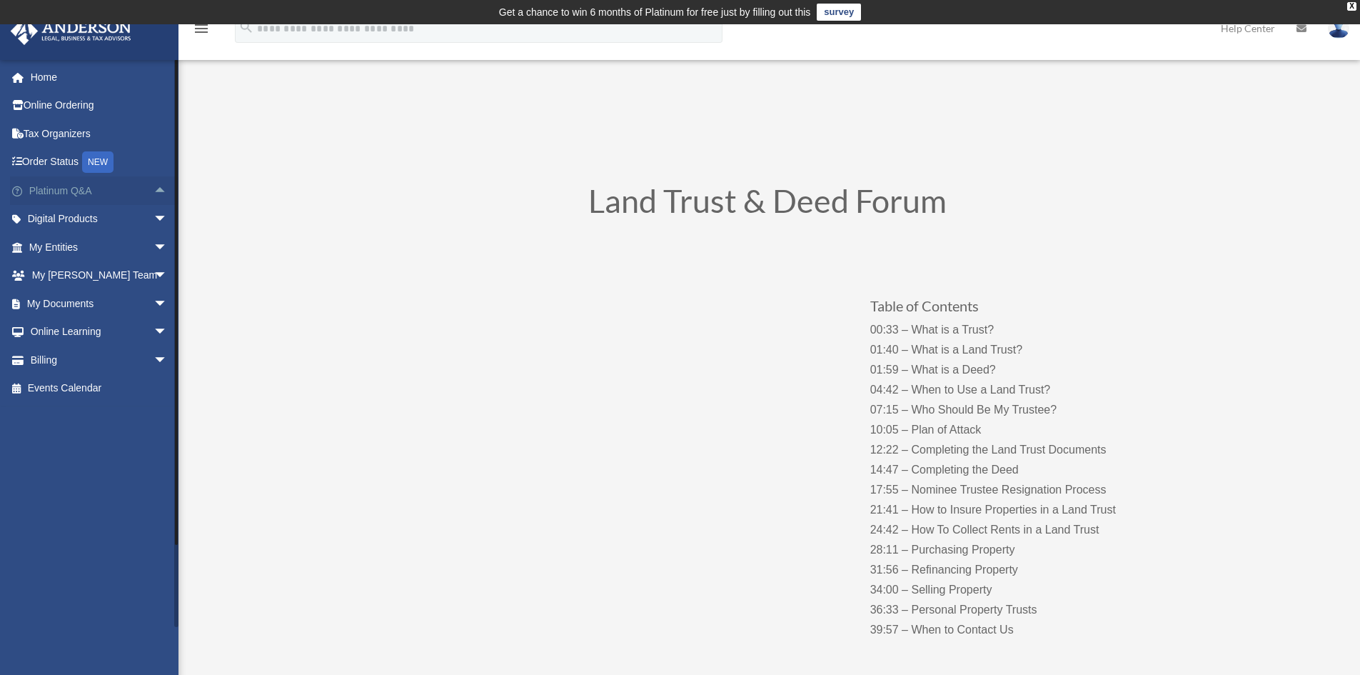
click at [153, 186] on span "arrow_drop_up" at bounding box center [167, 190] width 29 height 29
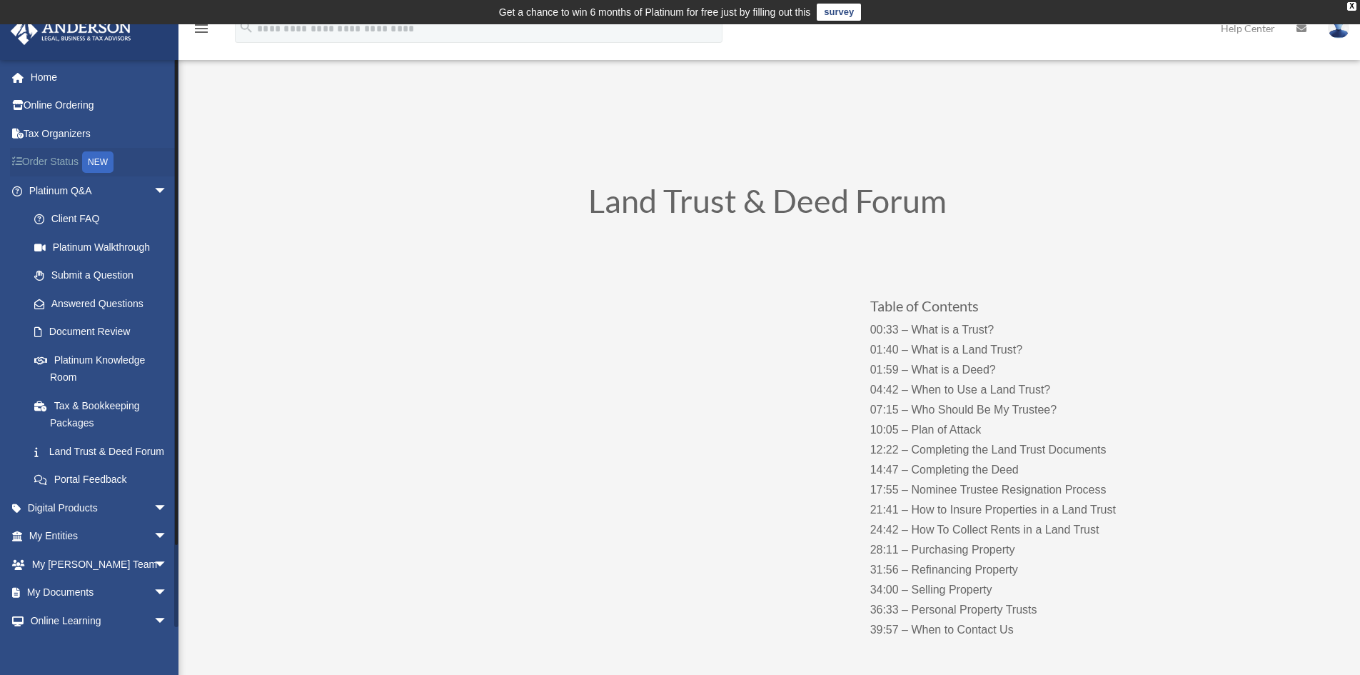
click at [67, 159] on link "Order Status NEW" at bounding box center [99, 162] width 179 height 29
